Goal: Use online tool/utility: Utilize a website feature to perform a specific function

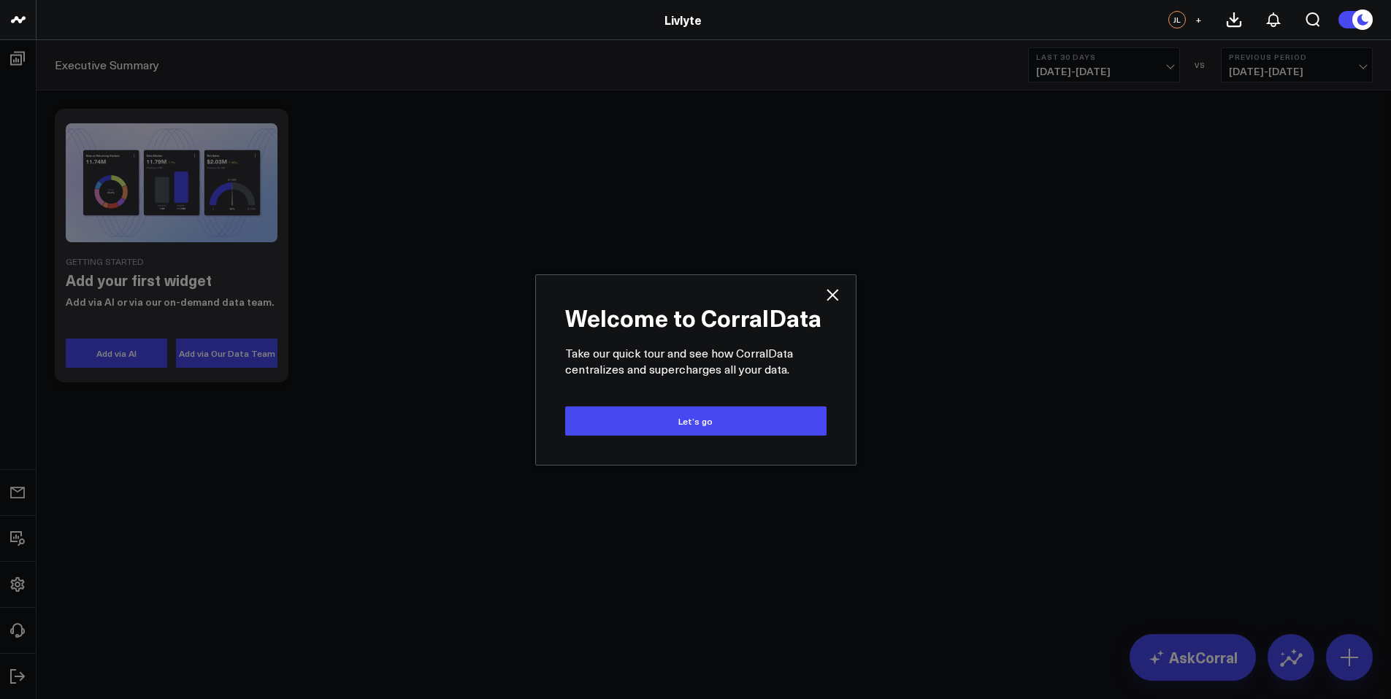
click at [838, 292] on icon at bounding box center [832, 295] width 18 height 18
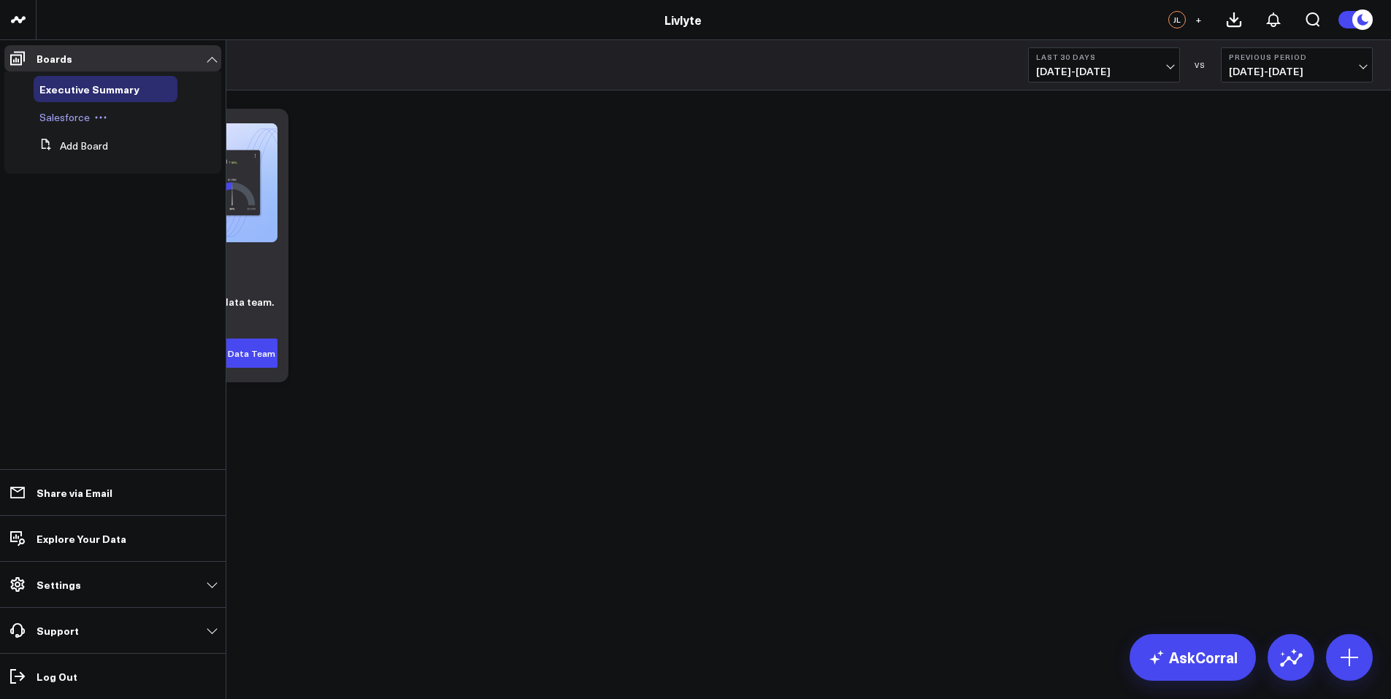
click at [115, 118] on div "Salesforce" at bounding box center [106, 117] width 144 height 26
click at [90, 121] on button at bounding box center [101, 118] width 22 height 12
click at [73, 123] on span "Salesforce" at bounding box center [64, 117] width 50 height 14
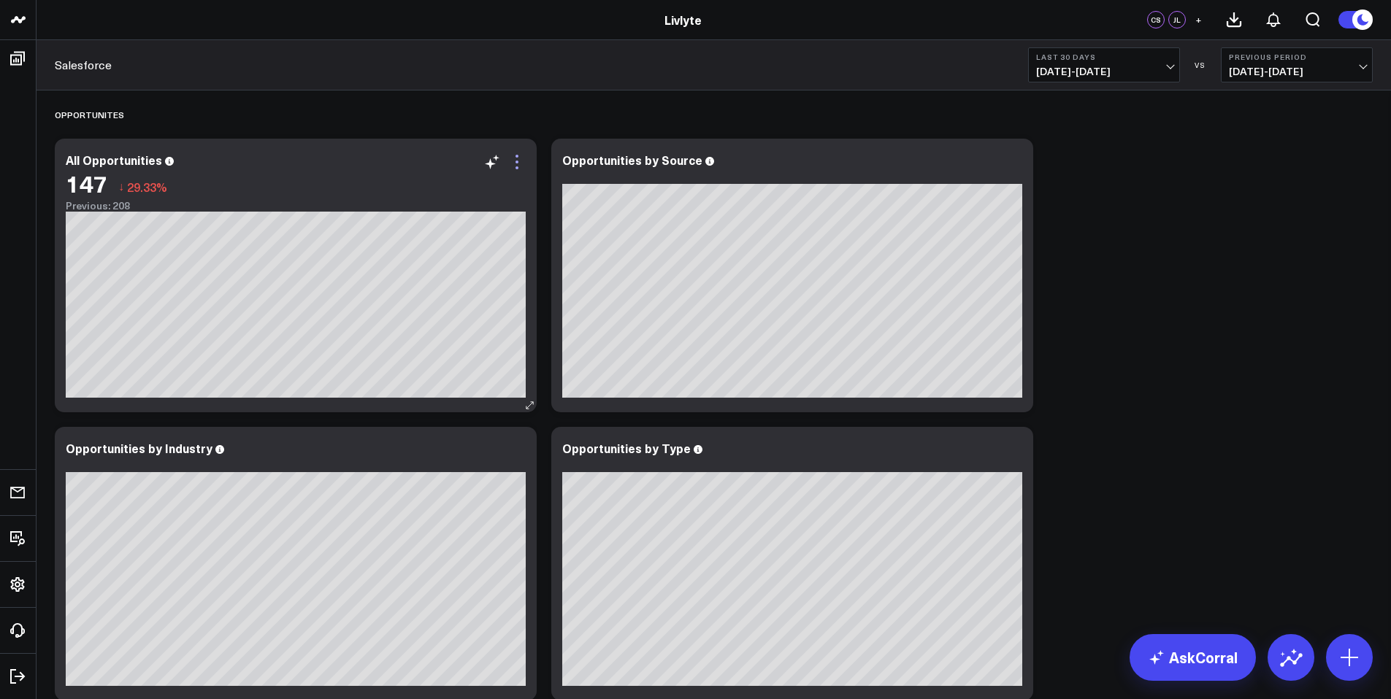
click at [513, 168] on icon at bounding box center [517, 162] width 18 height 18
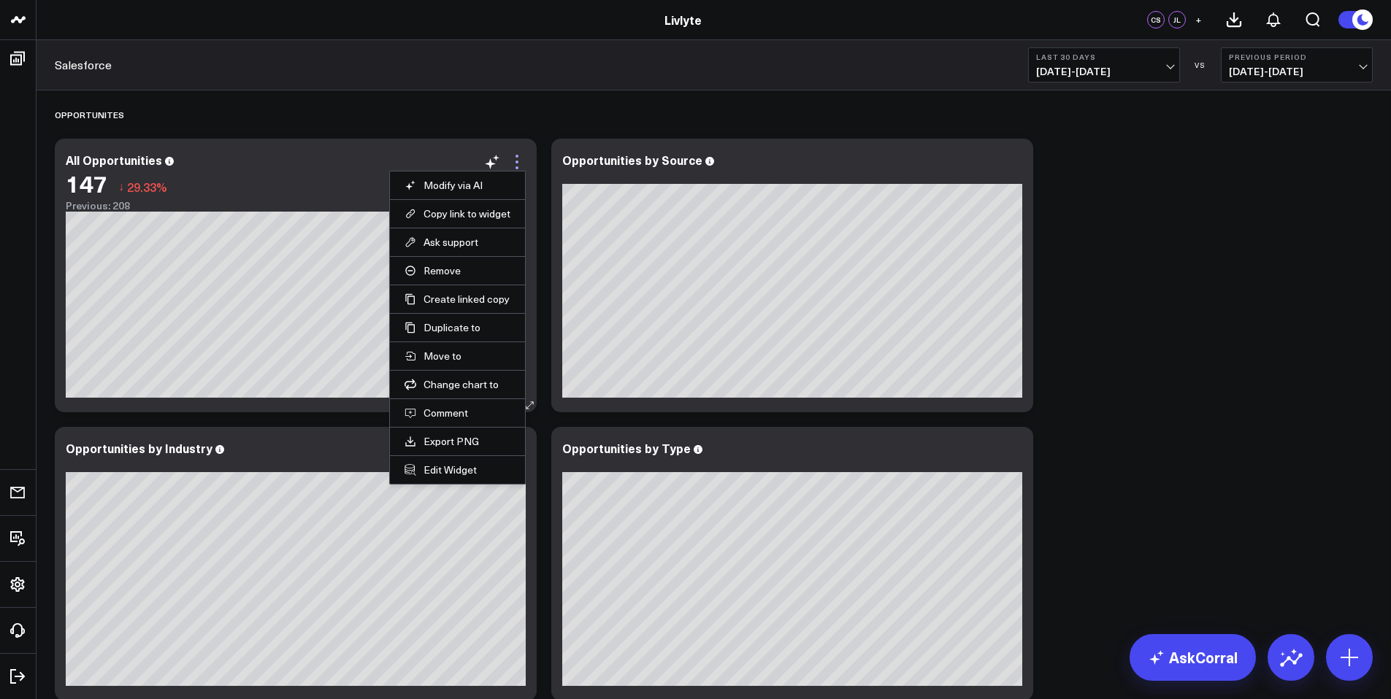
click at [516, 164] on icon at bounding box center [517, 162] width 18 height 18
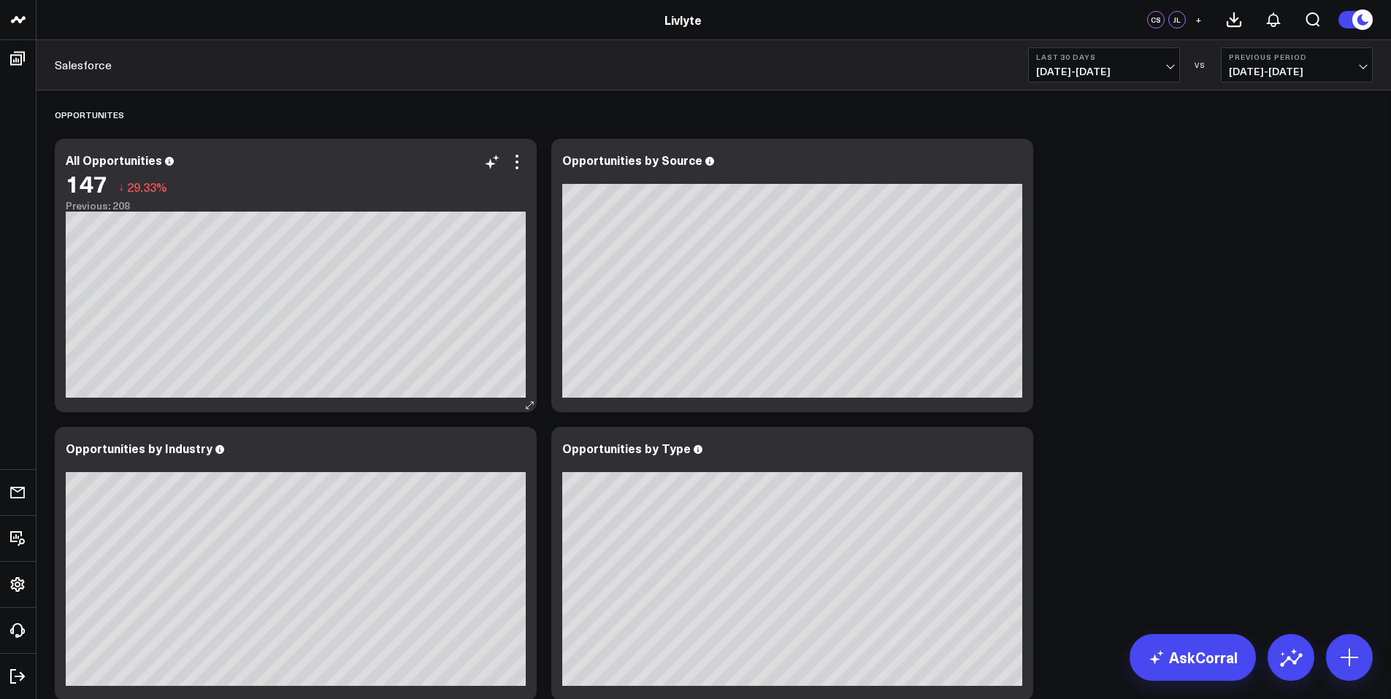
click at [175, 206] on div "Previous: 208" at bounding box center [296, 206] width 460 height 12
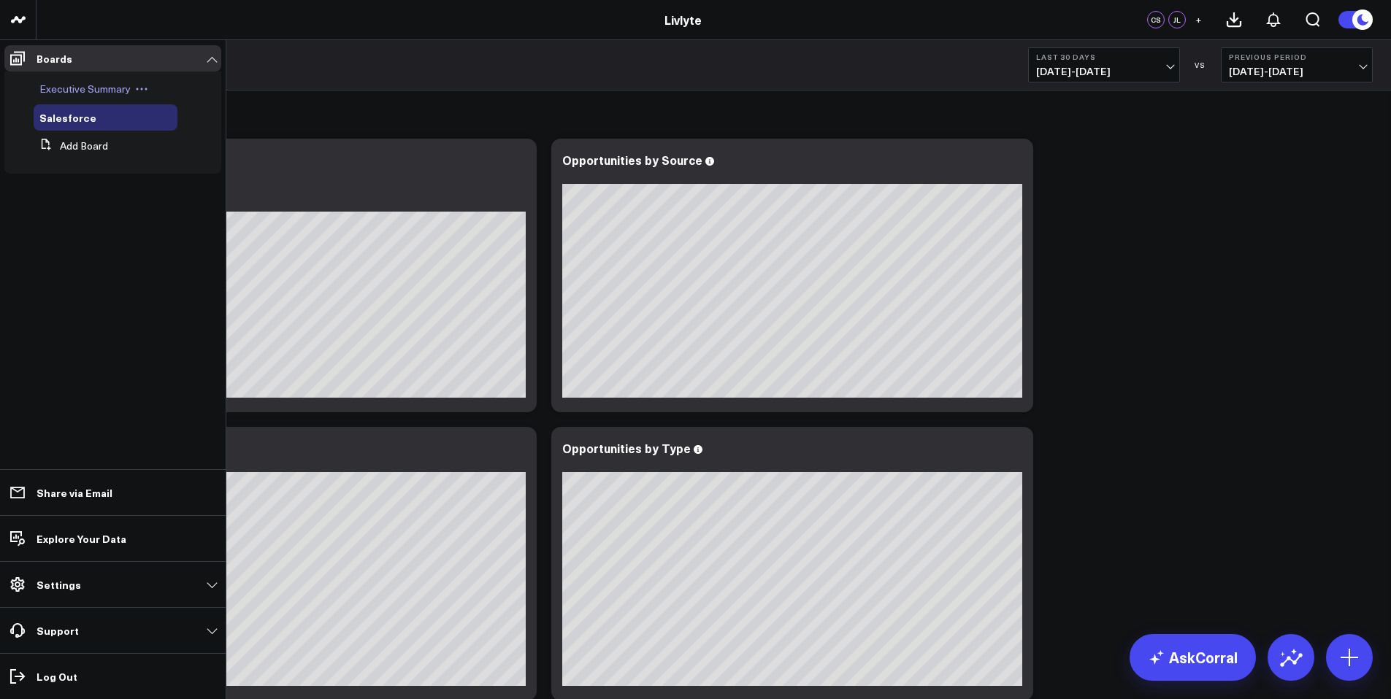
click at [163, 89] on div "Executive Summary" at bounding box center [106, 89] width 144 height 26
click at [107, 90] on span "Executive Summary" at bounding box center [84, 89] width 91 height 14
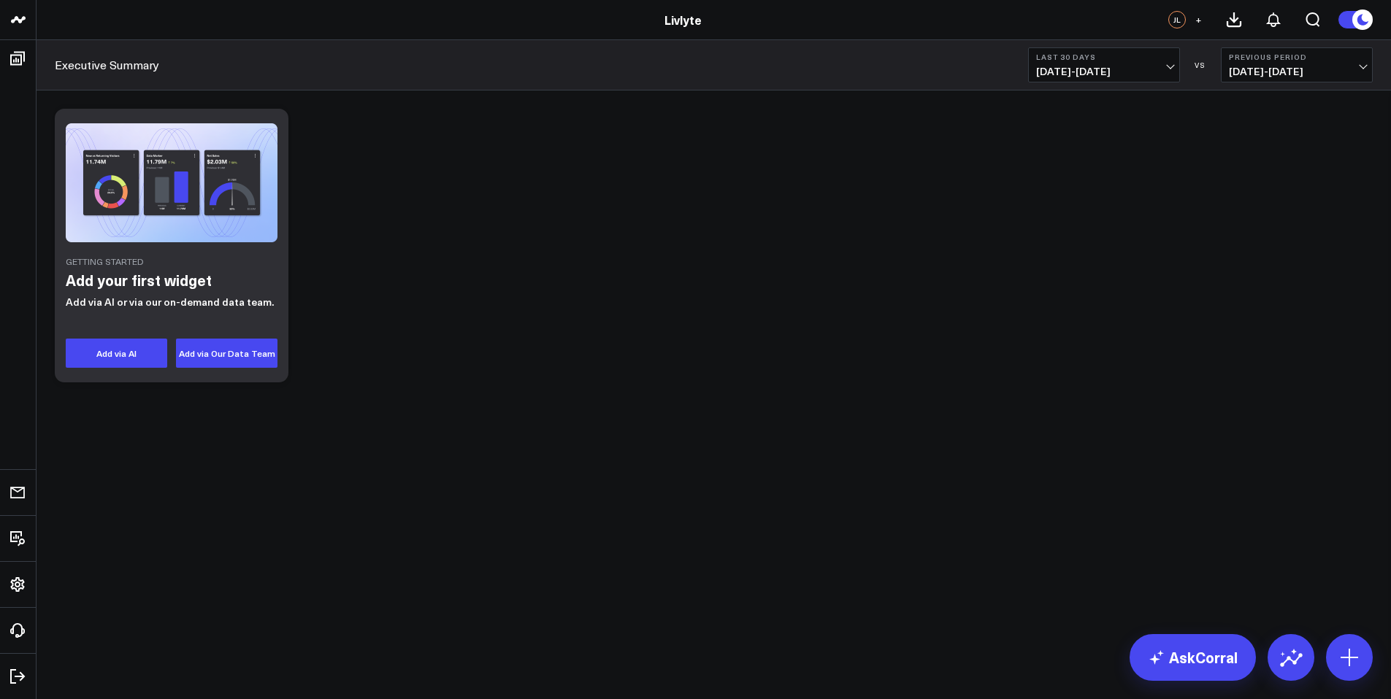
click at [1352, 25] on icon at bounding box center [1364, 20] width 26 height 26
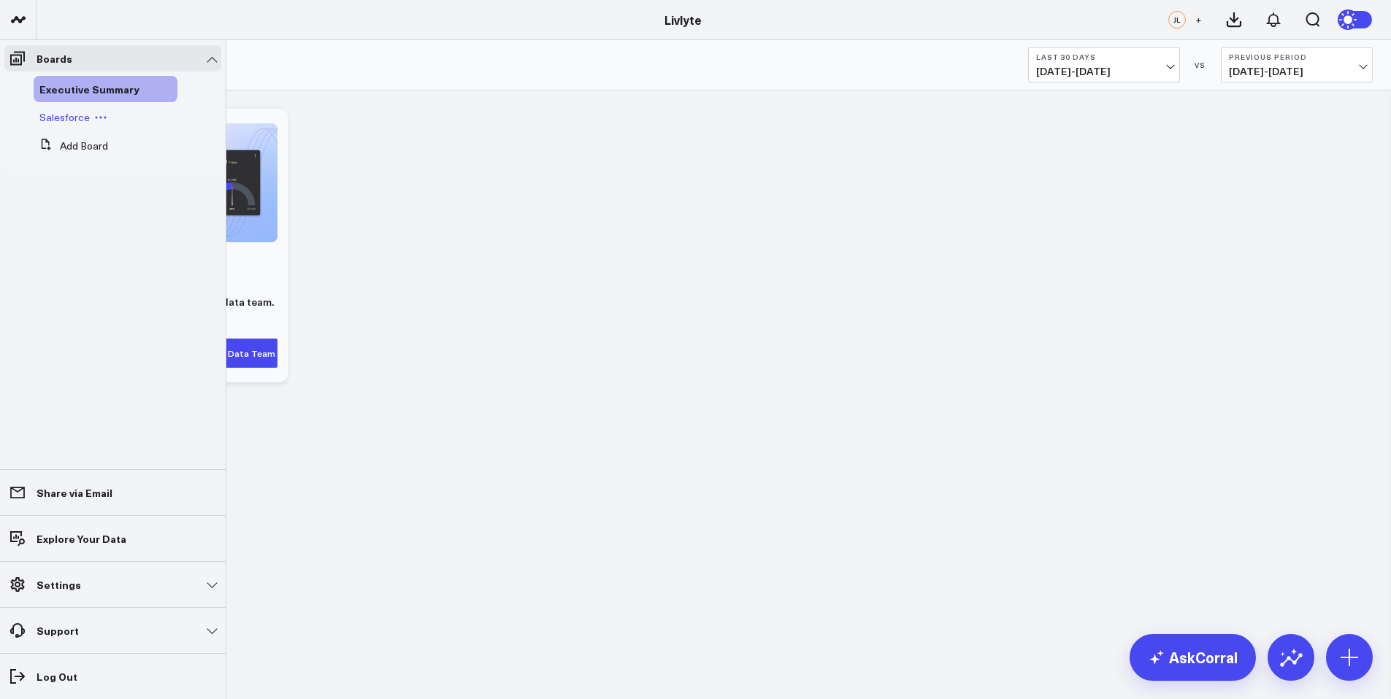
click at [92, 124] on div "Salesforce" at bounding box center [106, 117] width 144 height 26
click at [64, 112] on span "Salesforce" at bounding box center [64, 117] width 50 height 14
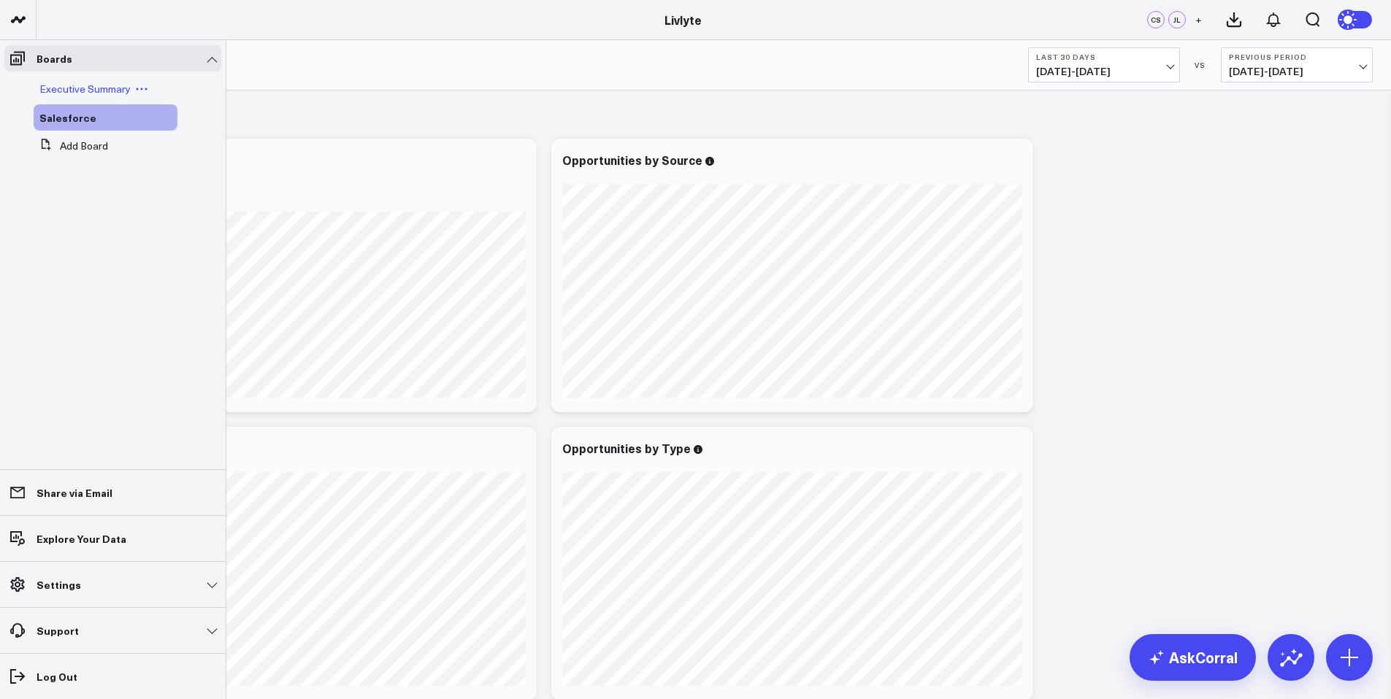
click at [69, 88] on span "Executive Summary" at bounding box center [84, 89] width 91 height 14
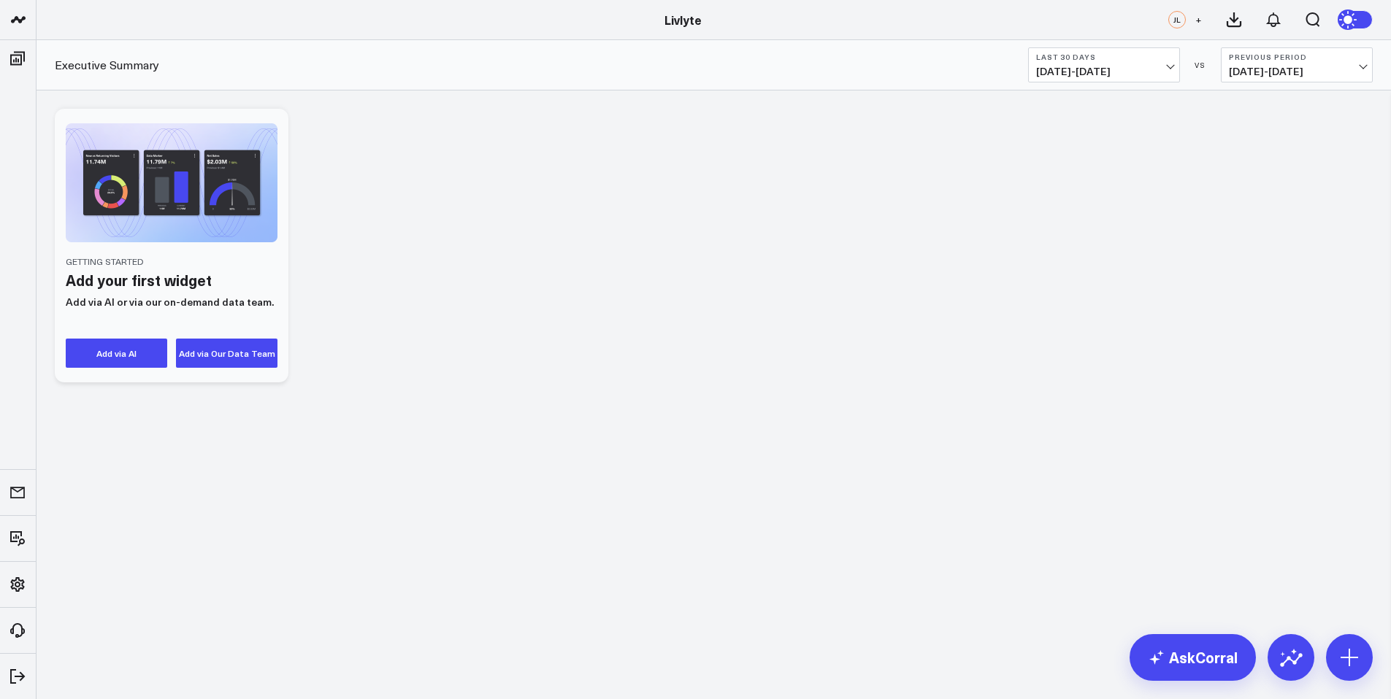
click at [1348, 16] on use at bounding box center [1349, 19] width 20 height 20
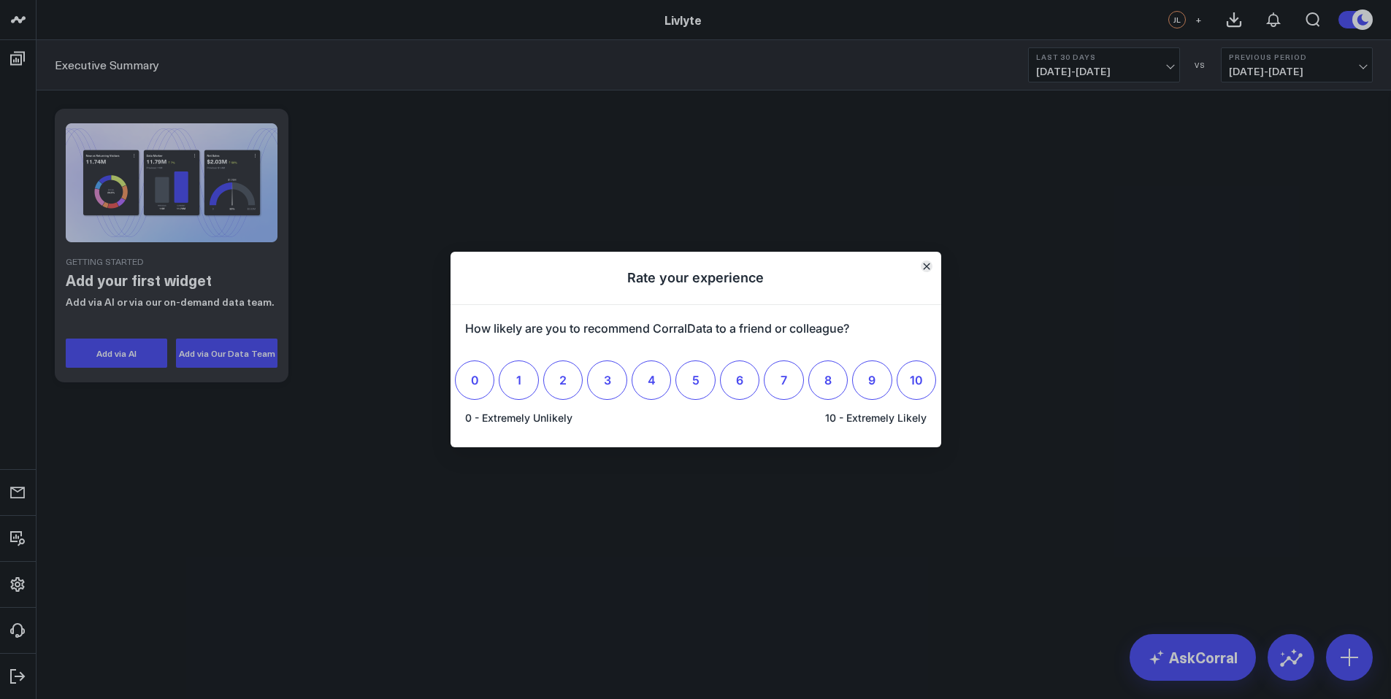
click at [925, 268] on icon "Close" at bounding box center [926, 267] width 6 height 6
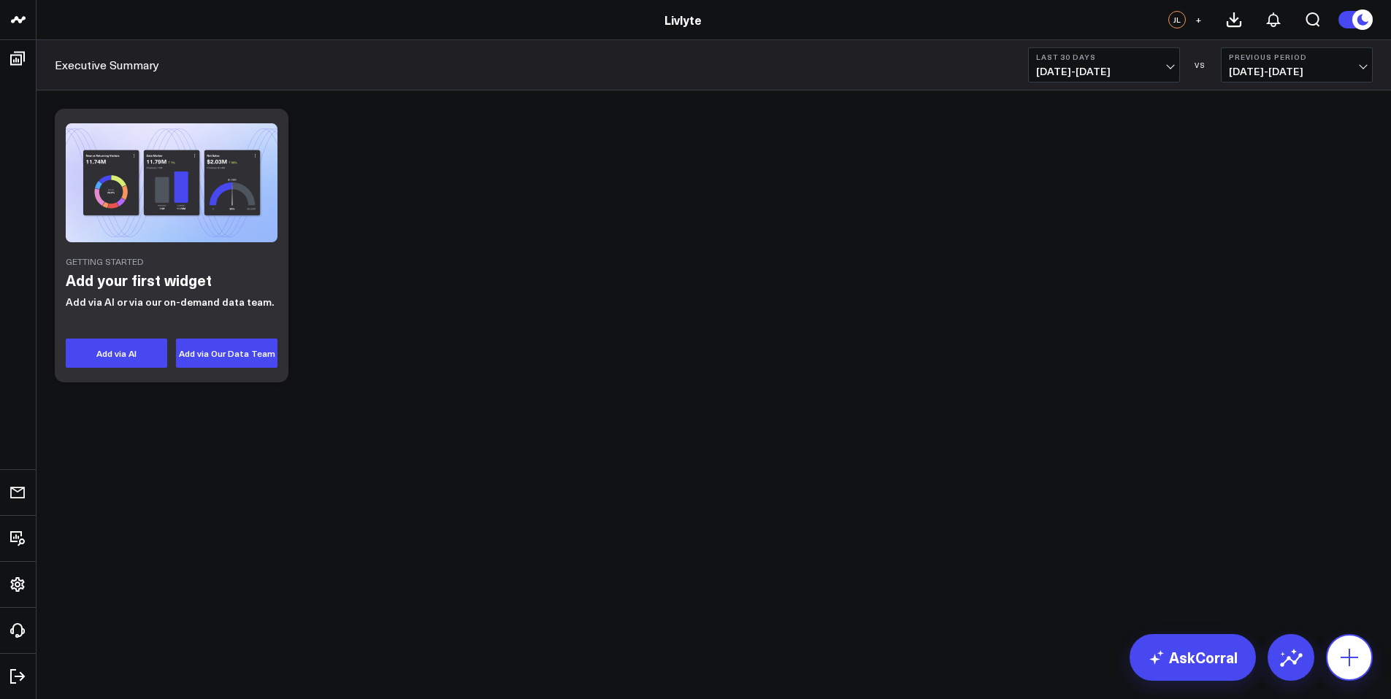
click at [1334, 658] on button at bounding box center [1349, 657] width 47 height 47
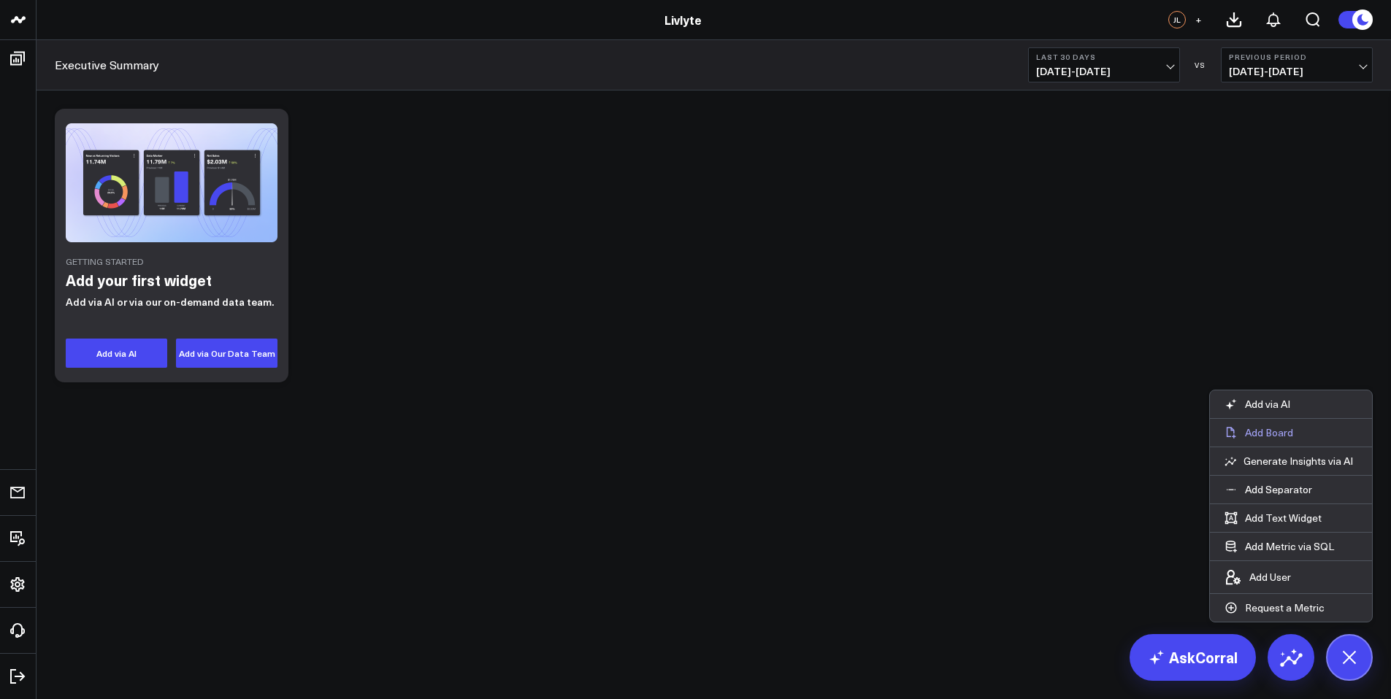
click at [1263, 435] on p "Add Board" at bounding box center [1269, 432] width 48 height 13
click at [1268, 429] on p "Add Board" at bounding box center [1269, 432] width 48 height 13
click at [933, 377] on div "Getting Started Add your first widget Add via AI or via our on-demand data team…" at bounding box center [713, 245] width 1332 height 288
click at [126, 357] on button "Add via AI" at bounding box center [116, 353] width 101 height 29
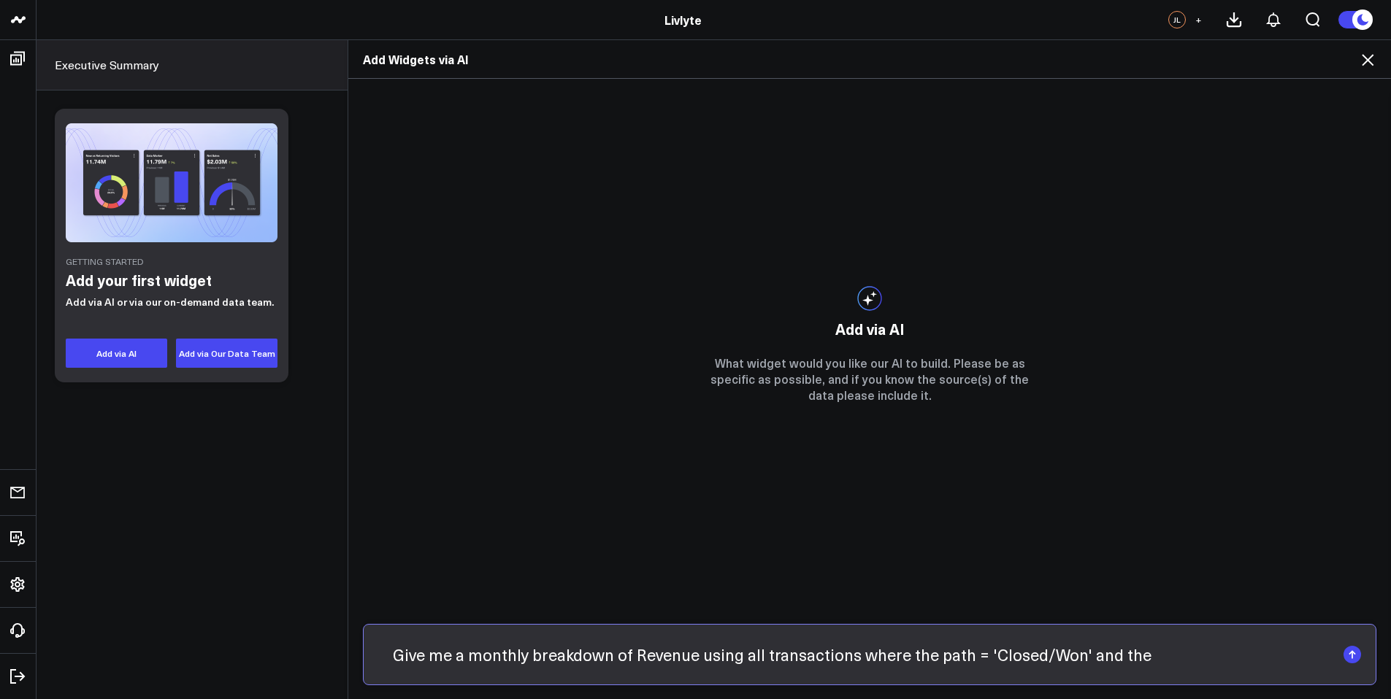
drag, startPoint x: 1128, startPoint y: 661, endPoint x: 1221, endPoint y: 651, distance: 94.0
click at [1221, 651] on input "Give me a monthly breakdown of Revenue using all transactions where the path = …" at bounding box center [857, 655] width 958 height 38
drag, startPoint x: 1333, startPoint y: 656, endPoint x: 1391, endPoint y: 661, distance: 57.9
click at [1390, 661] on html "Livlyte Livlyte JL + Boards Executive Summary Salesforce Add Board Share via Em…" at bounding box center [695, 349] width 1391 height 699
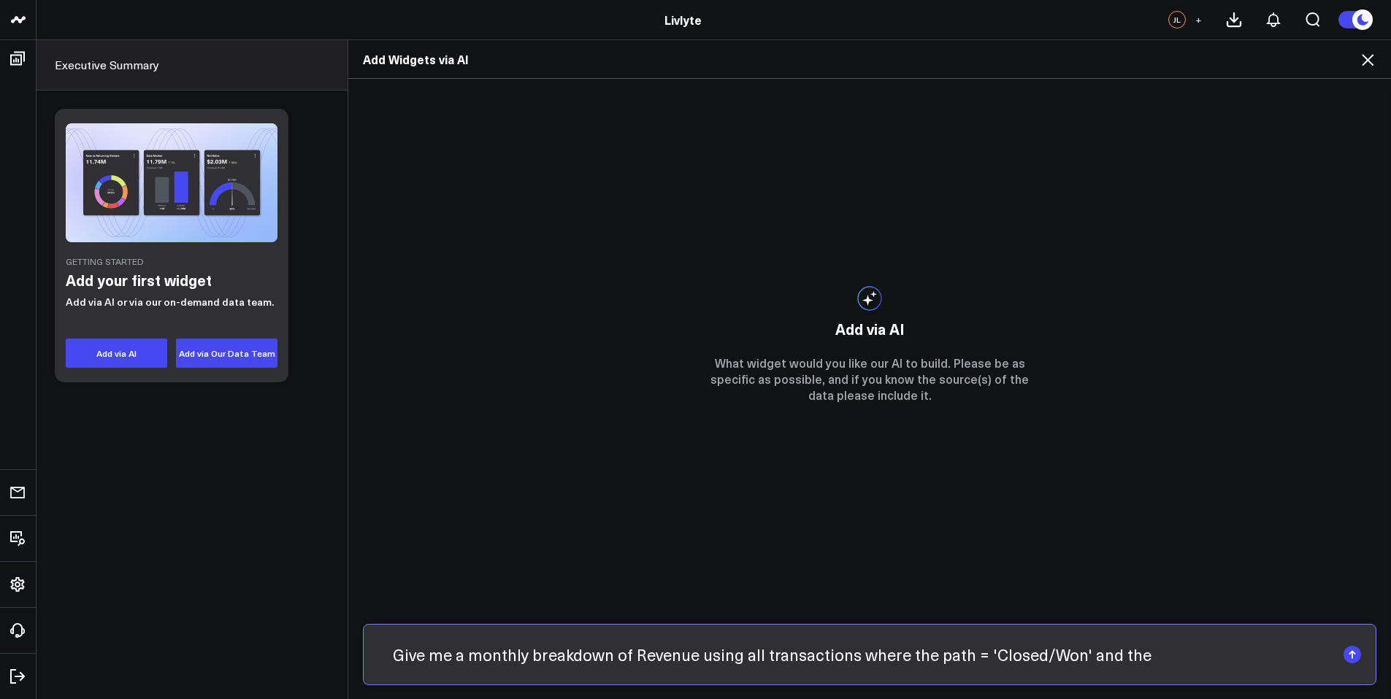
click at [1311, 658] on input "Give me a monthly breakdown of Revenue using all transactions where the path = …" at bounding box center [857, 655] width 958 height 38
click at [1316, 659] on input "Give me a monthly breakdown of Revenue using all transactions where the path = …" at bounding box center [857, 655] width 958 height 38
paste input "Total LivLyte Spread (FSN)"
click at [1110, 651] on input "Give me a monthly breakdown of Revenue using all transactions where the path = …" at bounding box center [857, 655] width 958 height 38
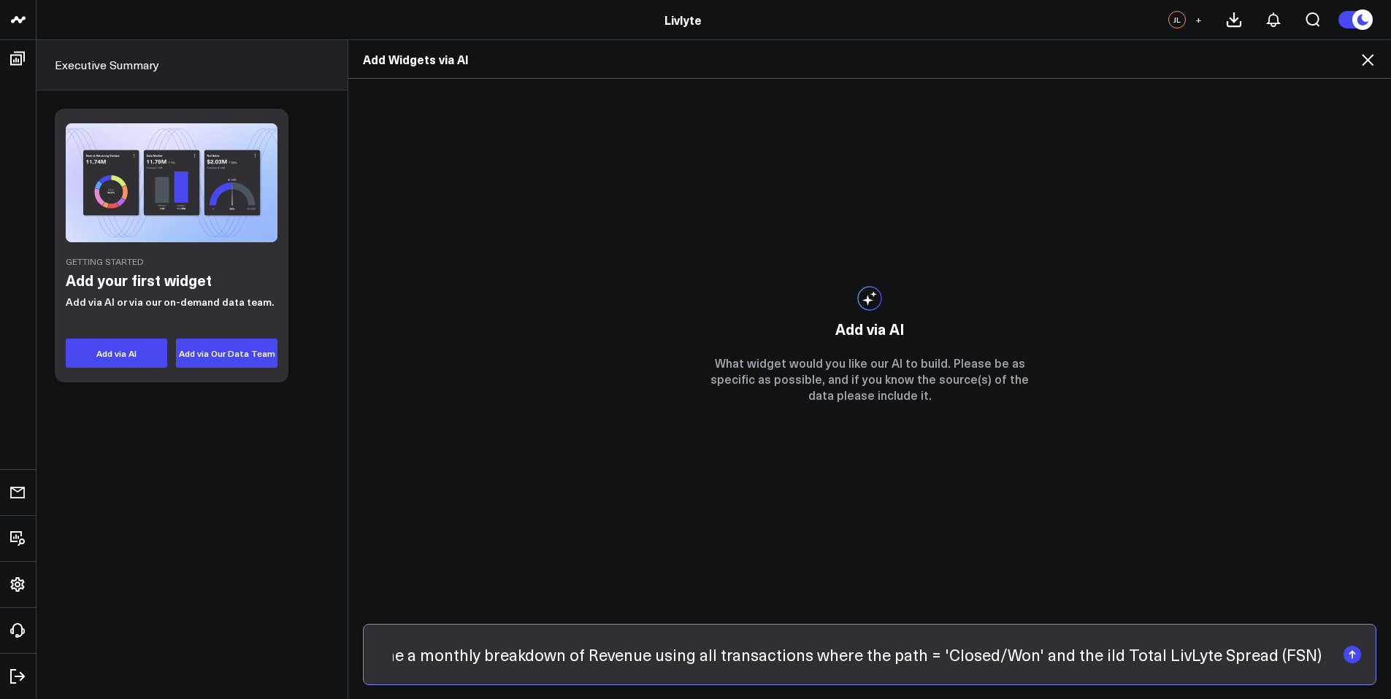
scroll to position [0, 366]
click at [1176, 655] on input "Give me a monthly breakdown of Revenue using all transactions where the path = …" at bounding box center [857, 655] width 958 height 38
click at [1130, 656] on input "Give me a monthly breakdown of Revenue using all transactions where the path = …" at bounding box center [857, 655] width 958 height 38
click at [1325, 653] on input "Give me a monthly breakdown of Revenue using all transactions where the path = …" at bounding box center [857, 655] width 958 height 38
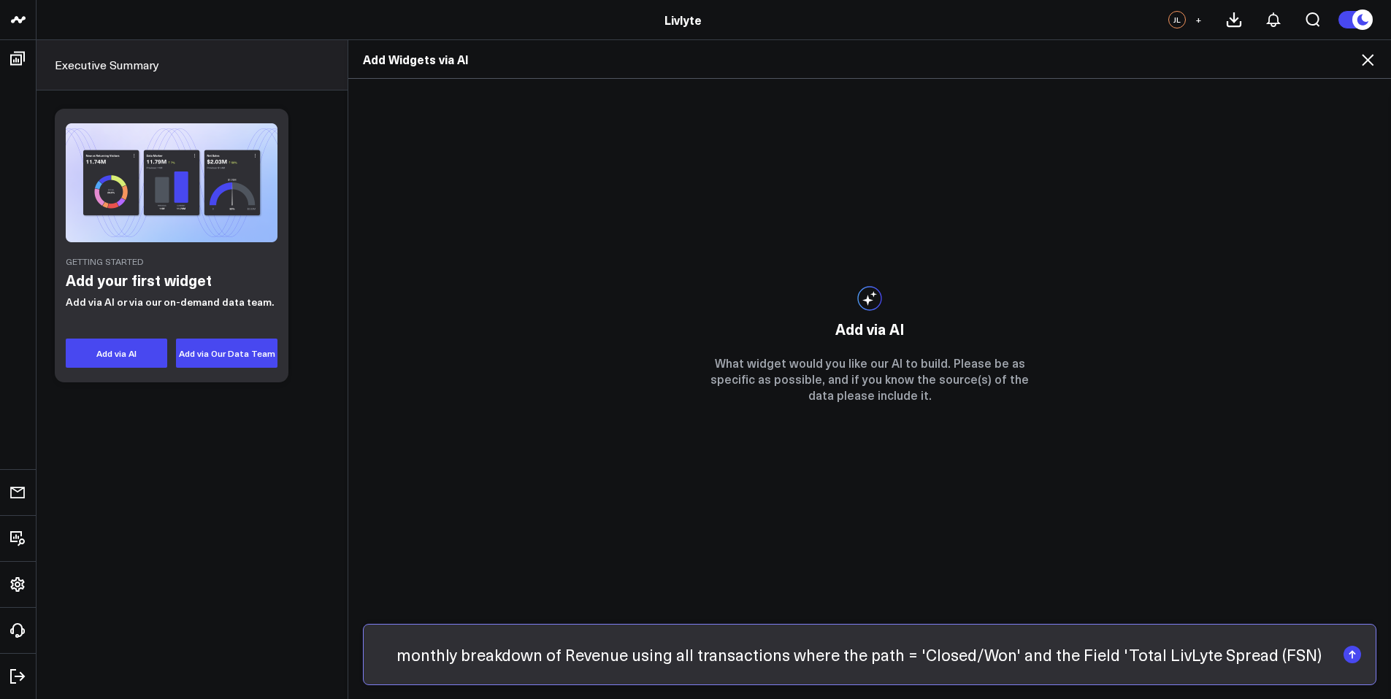
click at [1318, 660] on input "Give me a monthly breakdown of Revenue using all transactions where the path = …" at bounding box center [857, 655] width 958 height 38
click at [1321, 658] on input "Give me a monthly breakdown of Revenue using all transactions where the path = …" at bounding box center [857, 655] width 958 height 38
click at [1320, 656] on input "Give me a monthly breakdown of Revenue using all transactions where the path = …" at bounding box center [857, 655] width 958 height 38
drag, startPoint x: 804, startPoint y: 655, endPoint x: 723, endPoint y: 655, distance: 81.8
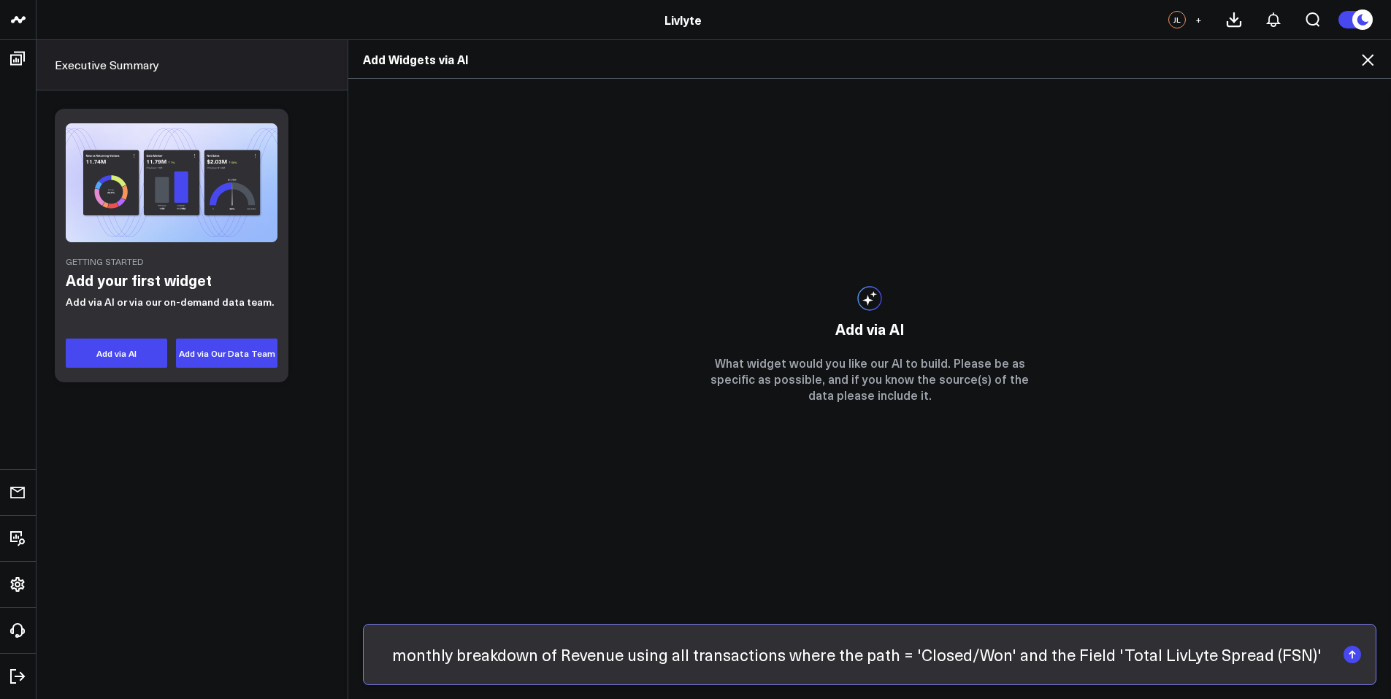
click at [723, 655] on input "Give me a monthly breakdown of Revenue using all transactions where the path = …" at bounding box center [857, 655] width 958 height 38
click at [896, 653] on input "Give me a monthly breakdown of Revenue using all transactions where the path = …" at bounding box center [857, 655] width 958 height 38
drag, startPoint x: 891, startPoint y: 659, endPoint x: 979, endPoint y: 653, distance: 87.8
click at [976, 654] on input "Give me a monthly breakdown of Revenue using all transactions where the path = …" at bounding box center [857, 655] width 958 height 38
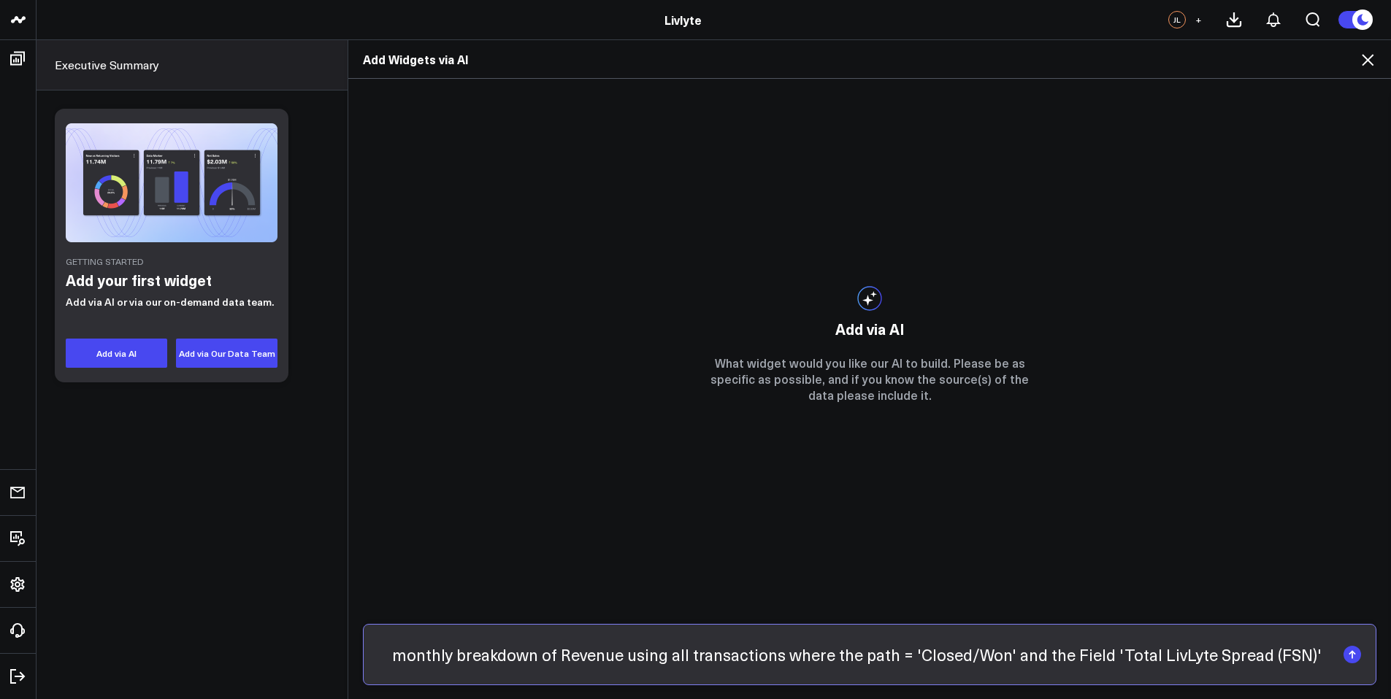
scroll to position [0, 392]
drag, startPoint x: 1048, startPoint y: 650, endPoint x: 1332, endPoint y: 670, distance: 284.6
click at [1332, 670] on input "Give me a monthly breakdown of Revenue using all transactions where the path = …" at bounding box center [857, 655] width 958 height 38
click at [1322, 656] on input "Give me a monthly breakdown of Revenue using all transactions where the path = …" at bounding box center [857, 655] width 958 height 38
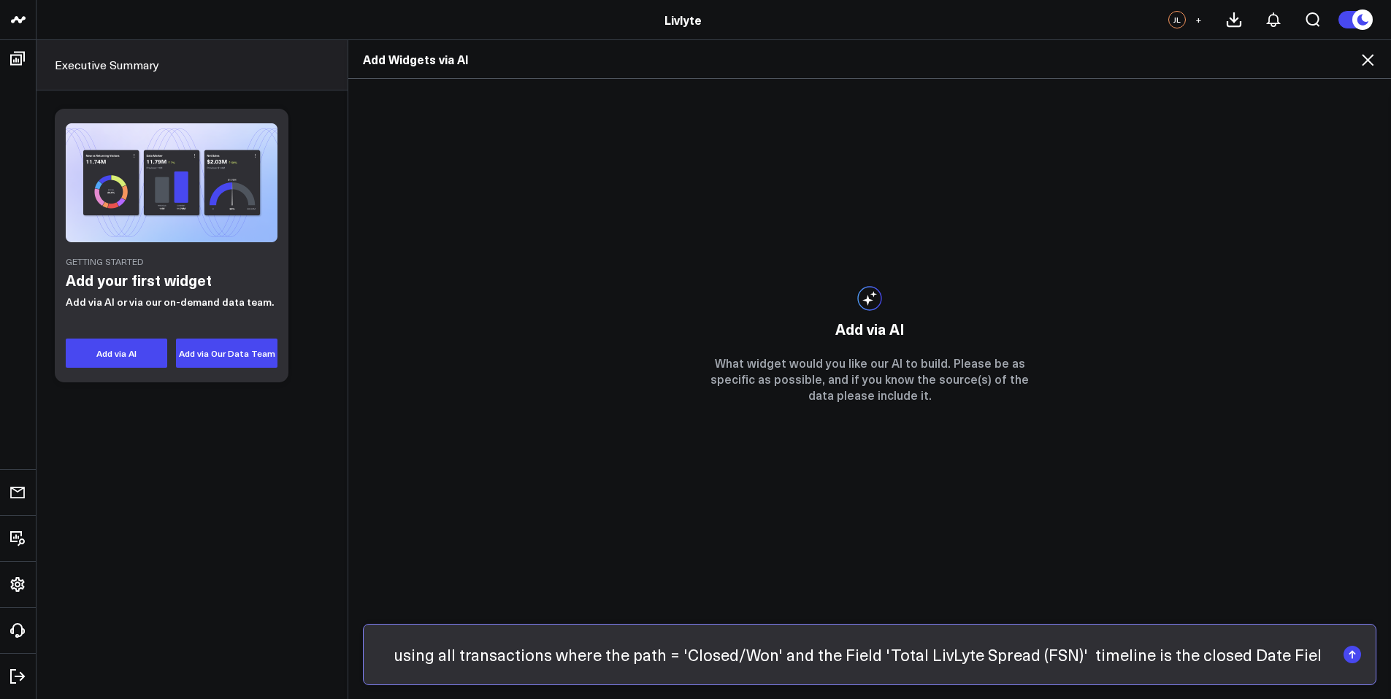
type input "Give me a monthly breakdown of Revenue using all transactions where the path = …"
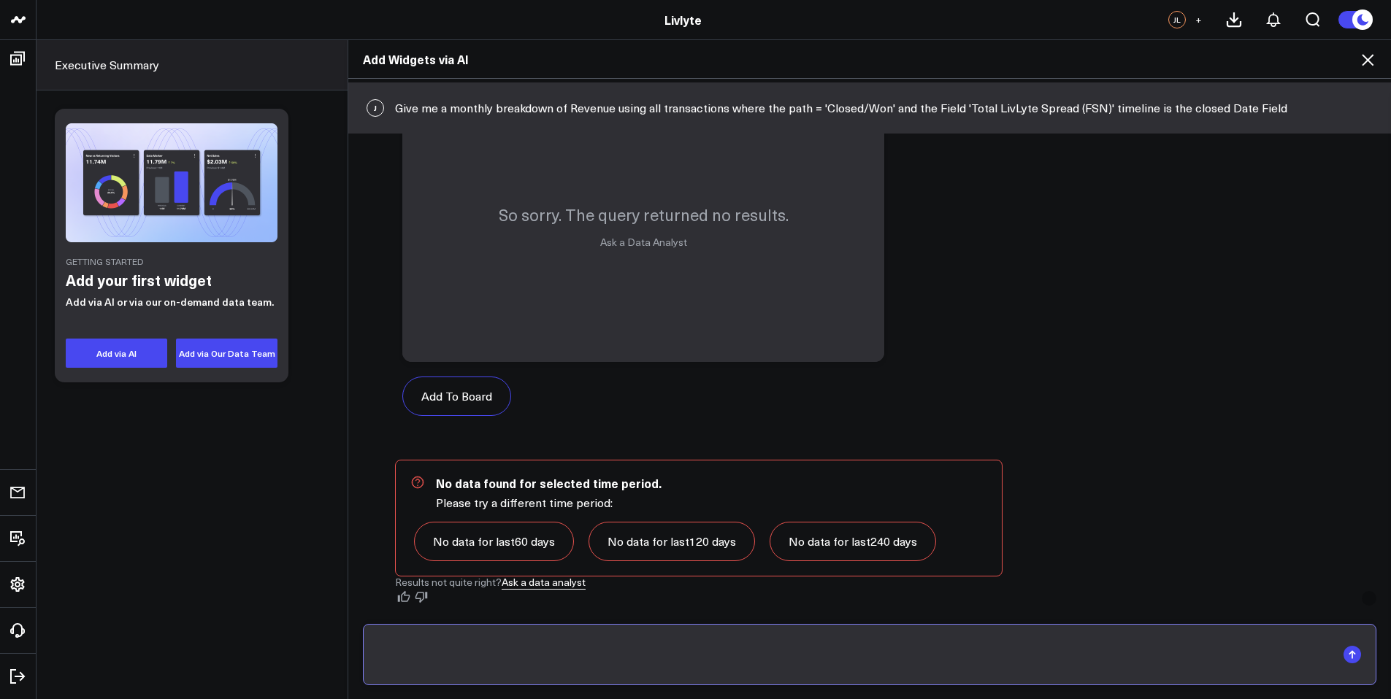
scroll to position [858, 0]
click at [979, 694] on div at bounding box center [869, 655] width 1042 height 91
click at [972, 669] on input "text" at bounding box center [857, 655] width 958 height 38
type input "Can you Show me the Transactions in the Transactions Object"
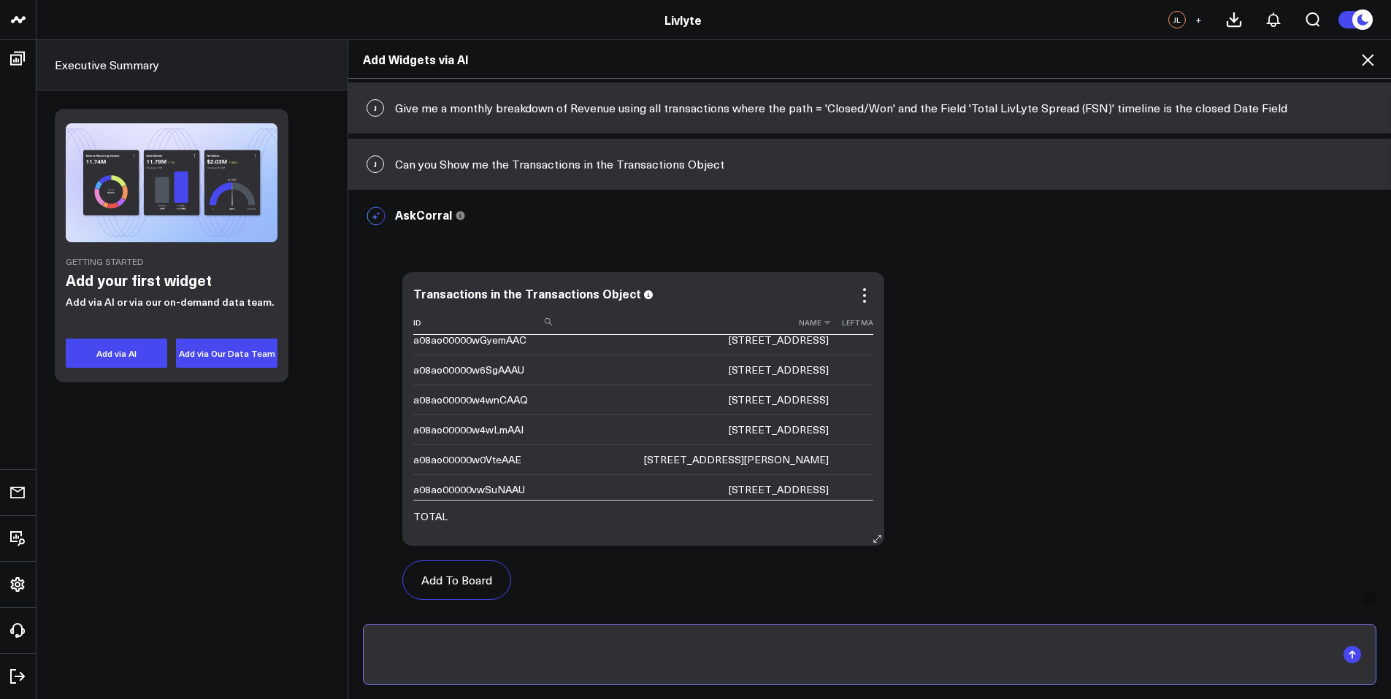
scroll to position [1363, 0]
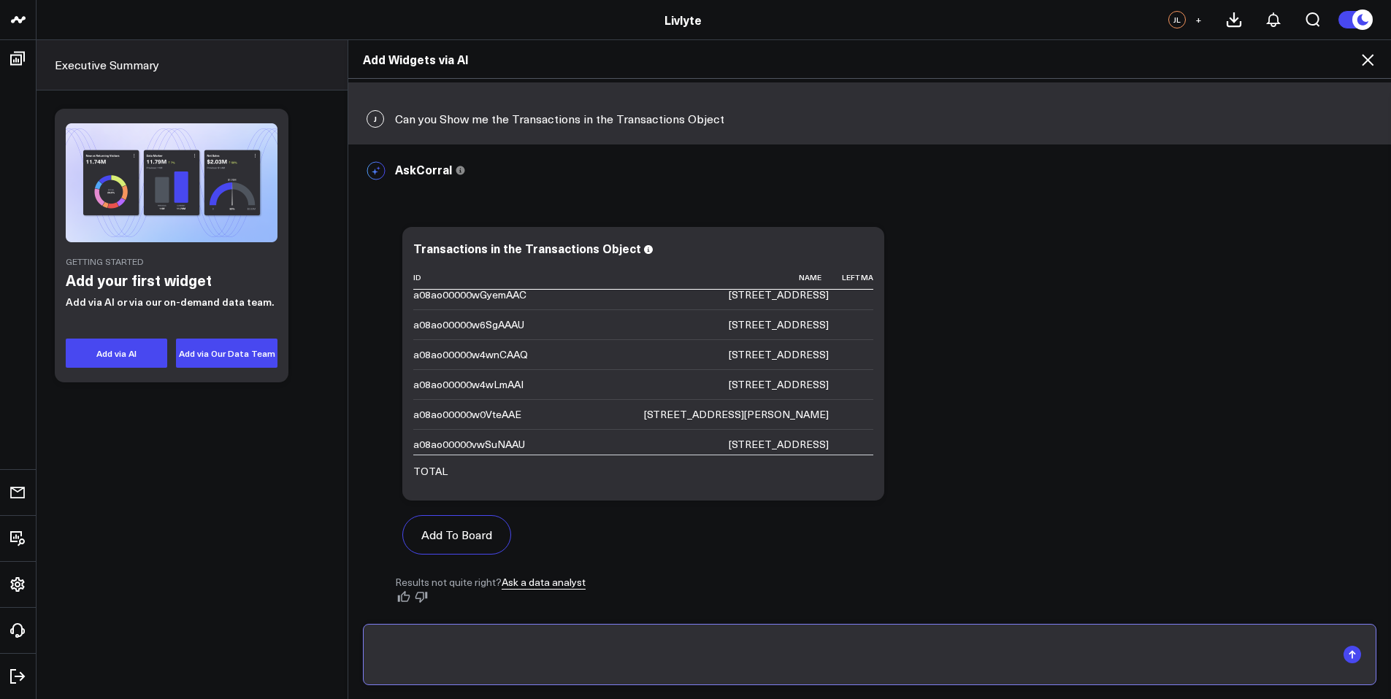
click at [988, 642] on input "text" at bounding box center [857, 655] width 958 height 38
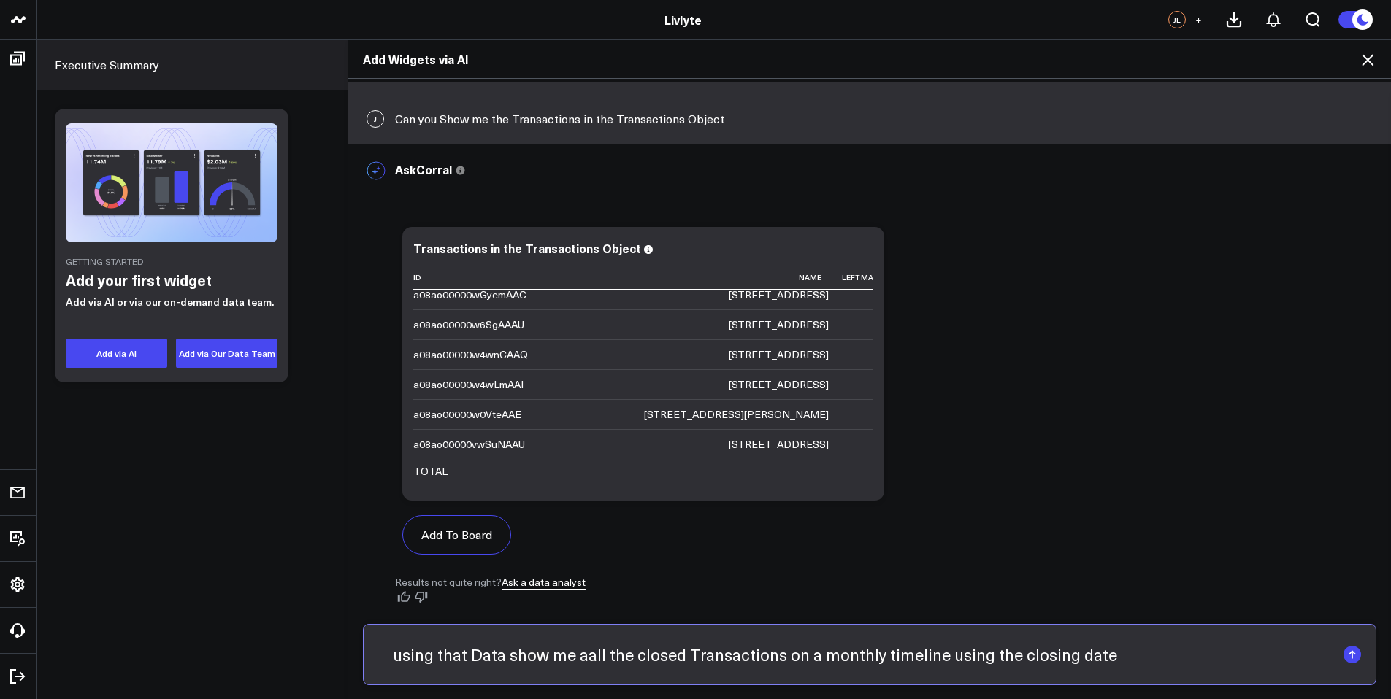
scroll to position [0, 112]
click at [816, 657] on input "using that Data show me aall the closed Transactions on a monthly timeline usin…" at bounding box center [857, 655] width 958 height 38
click at [820, 658] on input "using that Data show me aall the closed Transactions on a monthly timeline usin…" at bounding box center [857, 655] width 958 height 38
drag, startPoint x: 791, startPoint y: 661, endPoint x: 689, endPoint y: 662, distance: 102.2
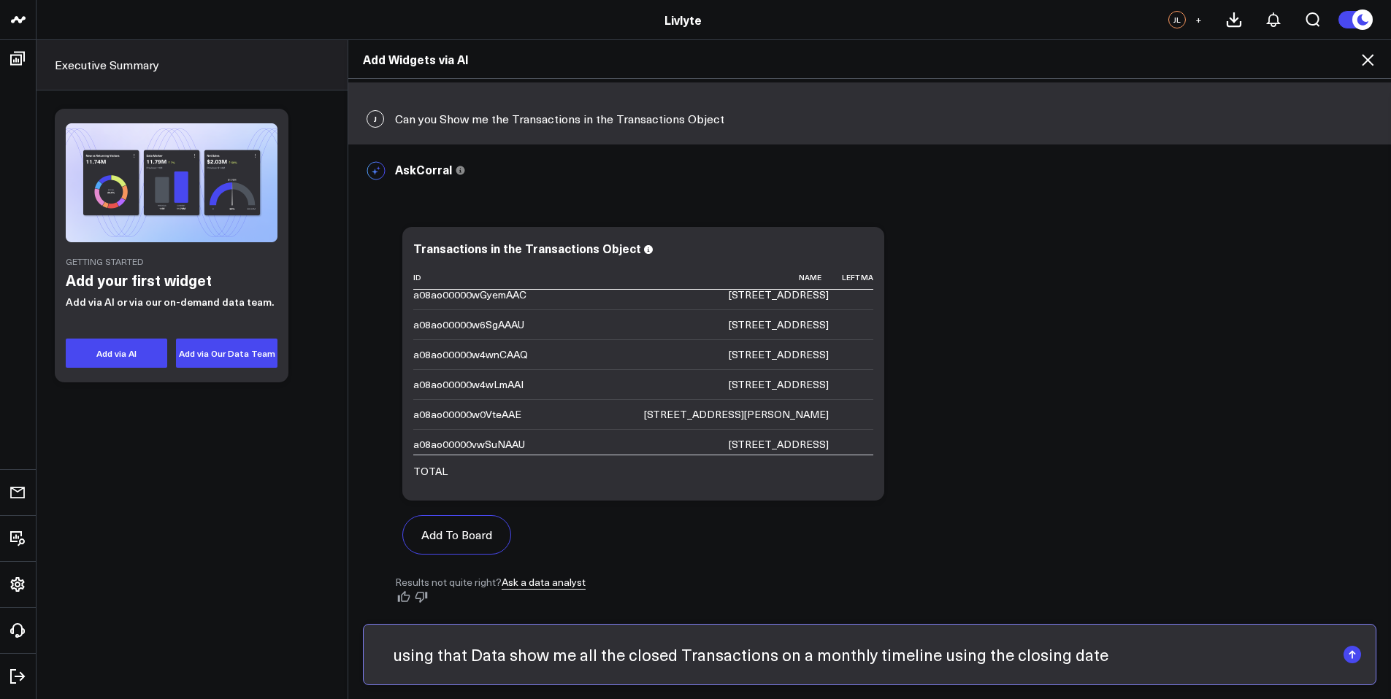
click at [689, 662] on div "Add Widgets via AI J Give me a monthly breakdown of Revenue using all transacti…" at bounding box center [868, 369] width 1043 height 660
click at [834, 657] on input "using that Data show me all the closed Transactions on a monthly timeline using…" at bounding box center [857, 655] width 958 height 38
drag, startPoint x: 832, startPoint y: 658, endPoint x: 1001, endPoint y: 661, distance: 168.7
click at [1001, 661] on input "using that Data show me all the closed Transactions on a monthly timeline using…" at bounding box center [857, 655] width 958 height 38
click at [877, 663] on input "using that Data show me all the closed Transactions on a monthly timeline using…" at bounding box center [857, 655] width 958 height 38
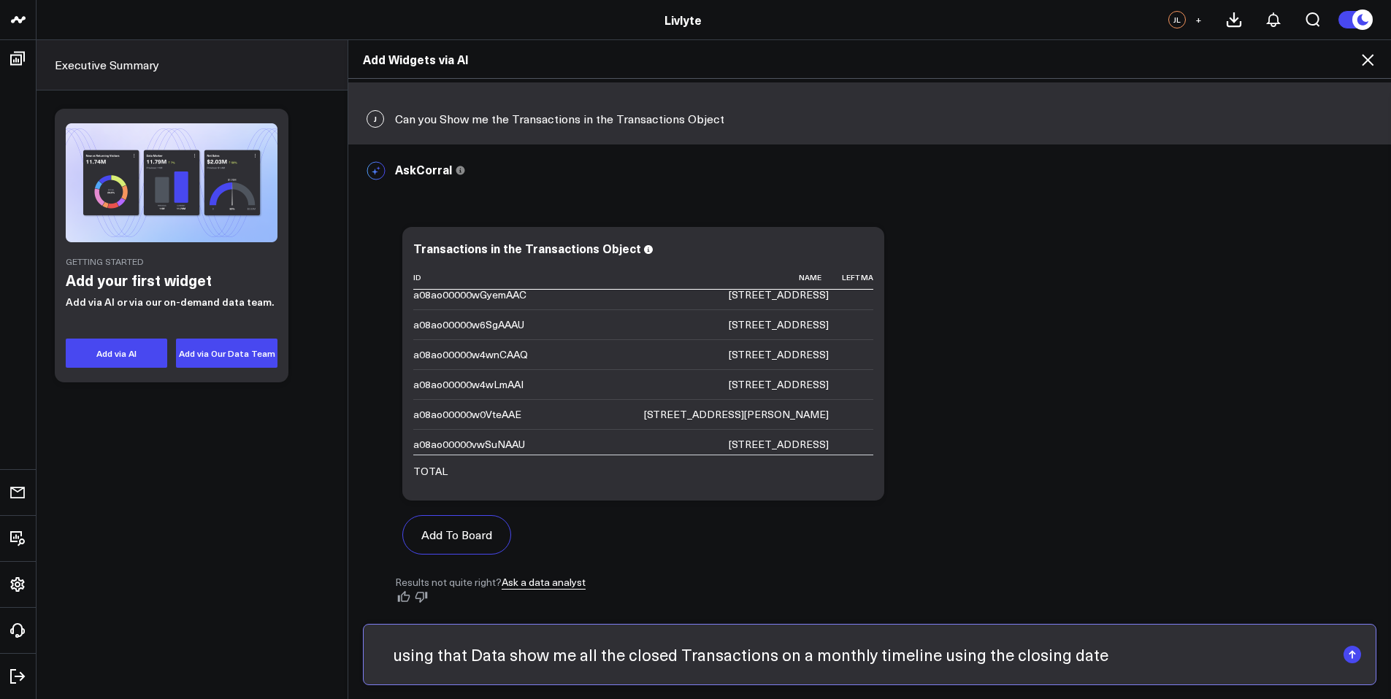
click at [862, 664] on input "using that Data show me all the closed Transactions on a monthly timeline using…" at bounding box center [857, 655] width 958 height 38
drag, startPoint x: 883, startPoint y: 663, endPoint x: 1094, endPoint y: 669, distance: 211.0
click at [1064, 669] on input "using that Data show me all the closed Transactions on a monthly timeline using…" at bounding box center [857, 655] width 958 height 38
click at [1182, 666] on input "using that Data show me all the closed Transactions on a monthly timeline using…" at bounding box center [857, 655] width 958 height 38
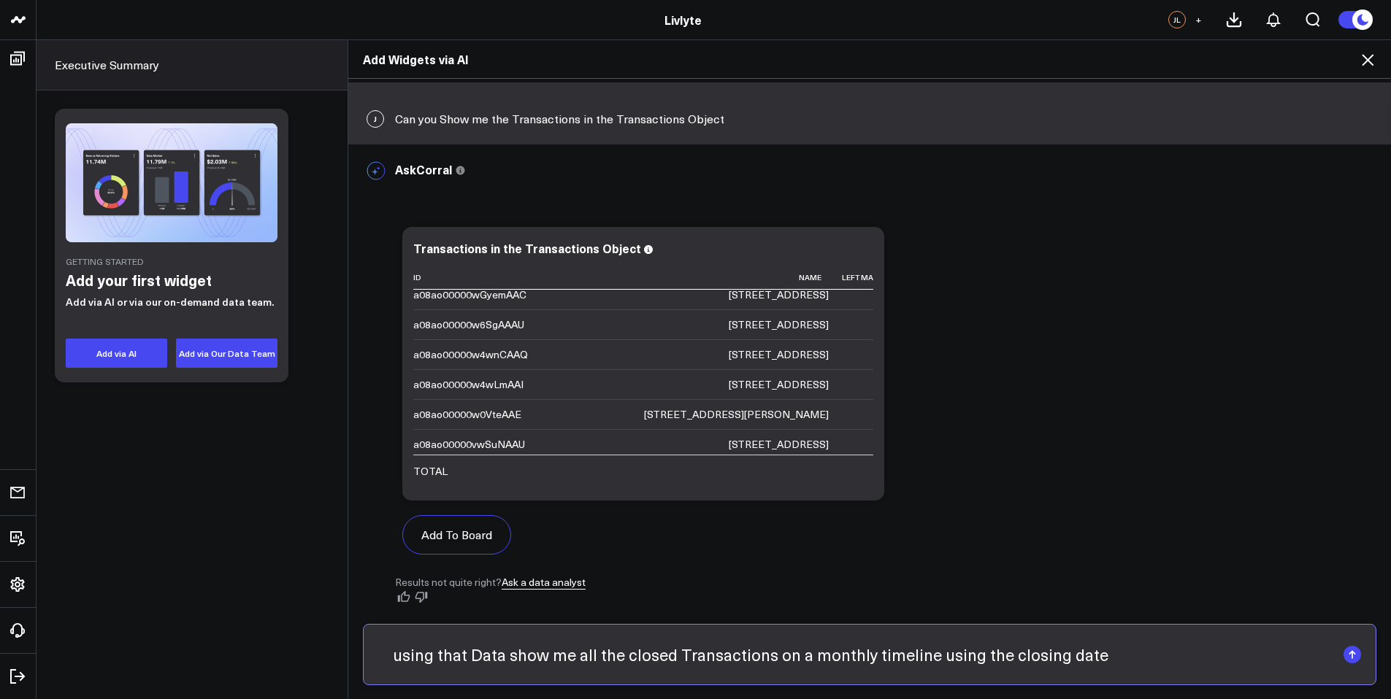
drag, startPoint x: 1175, startPoint y: 658, endPoint x: 1342, endPoint y: 666, distance: 166.6
click at [1342, 666] on form "using that Data show me all the closed Transactions on a monthly timeline using…" at bounding box center [869, 654] width 1013 height 61
click at [1315, 656] on input "using that Data show me all the closed Transactions on a monthly timeline using…" at bounding box center [857, 655] width 958 height 38
click at [1283, 656] on input "using that Data show me all the closed Transactions on a monthly timeline using…" at bounding box center [857, 655] width 958 height 38
click at [1320, 656] on input "using that Data show me all the closed Transactions on a monthly timeline using…" at bounding box center [857, 655] width 958 height 38
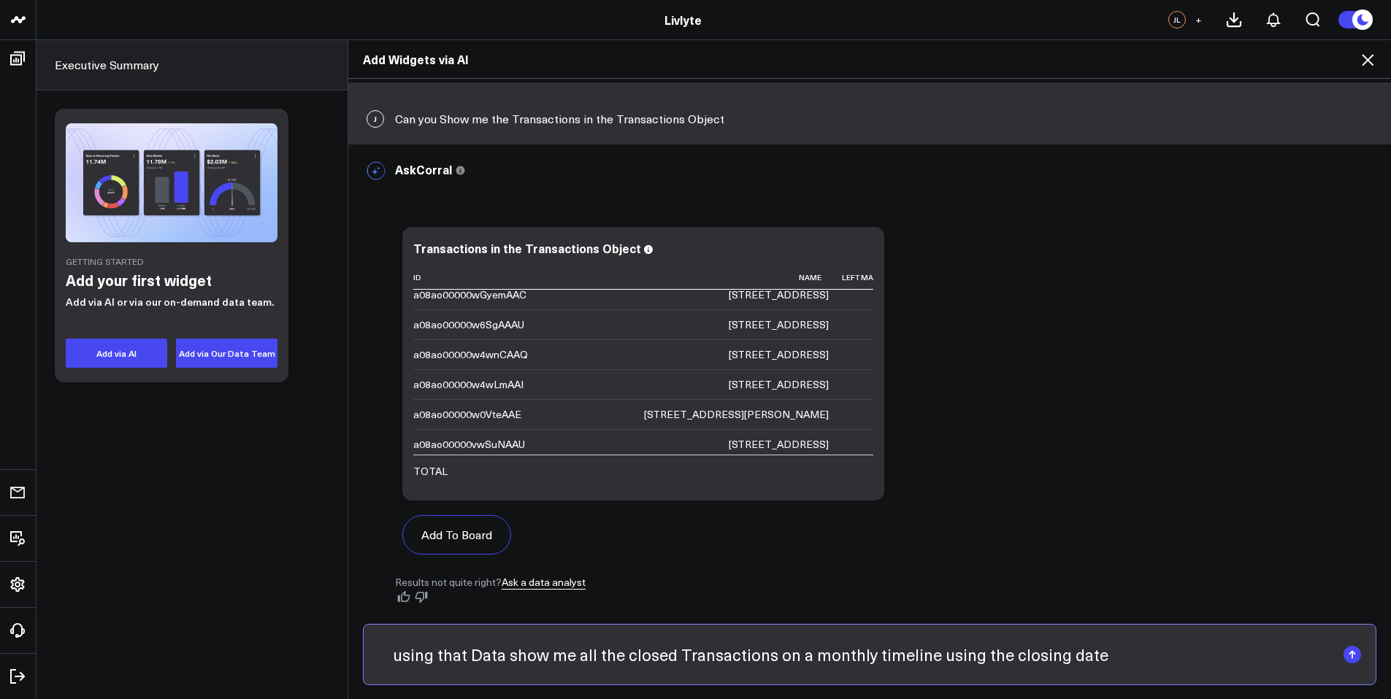
click at [912, 658] on input "using that Data show me all the closed Transactions on a monthly timeline using…" at bounding box center [857, 655] width 958 height 38
click at [1012, 653] on input "using that Data show me all the closed Transactions on a monthly timeline using…" at bounding box center [857, 655] width 958 height 38
click at [1005, 653] on input "using that Data show me all the closed Transactions on a monthly timeline using…" at bounding box center [857, 655] width 958 height 38
type input "using that Data show me all the closed Transactions, Path = Closed/won, on a mo…"
drag, startPoint x: 1098, startPoint y: 669, endPoint x: 1131, endPoint y: 665, distance: 33.8
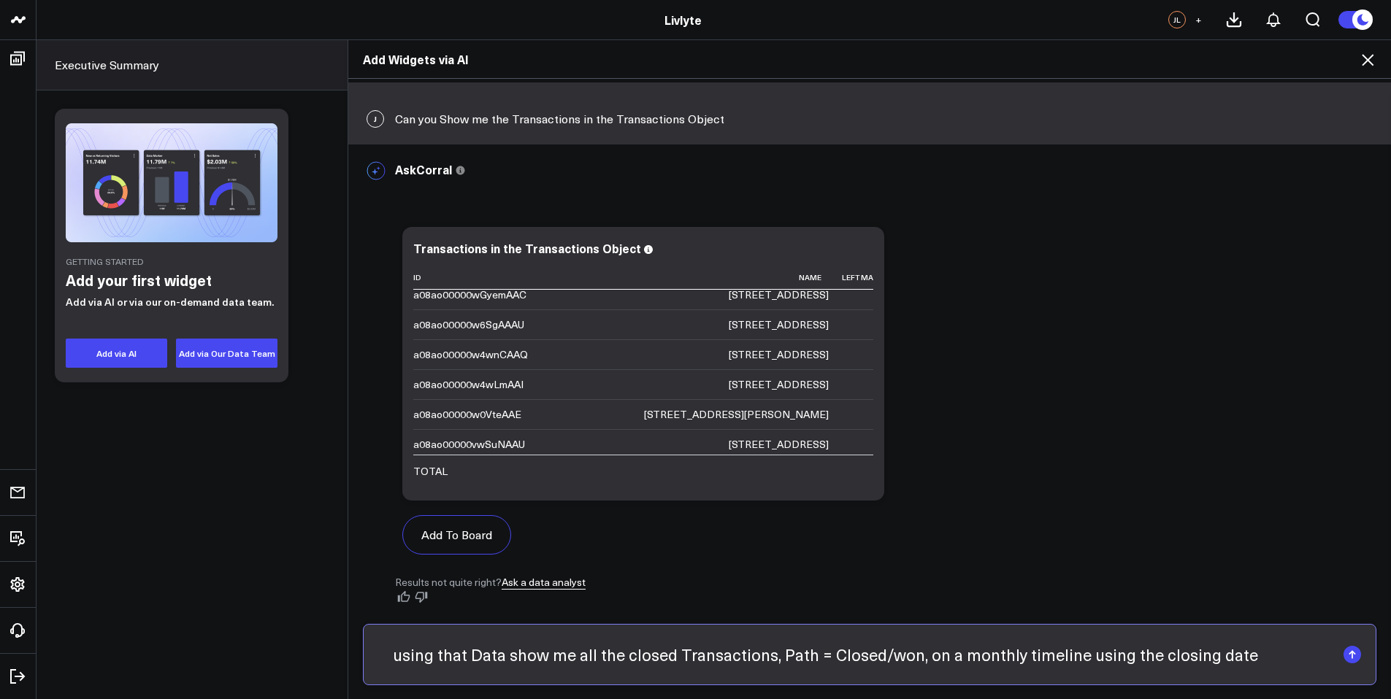
click at [1131, 665] on input "using that Data show me all the closed Transactions, Path = Closed/won, on a mo…" at bounding box center [857, 655] width 958 height 38
click at [1130, 661] on input "using that Data show me all the closed Transactions, Path = Closed/won, on a mo…" at bounding box center [857, 655] width 958 height 38
drag, startPoint x: 1161, startPoint y: 654, endPoint x: 1345, endPoint y: 665, distance: 184.3
click at [1345, 665] on form "using that Data show me all the closed Transactions, Path = Closed/won, on a mo…" at bounding box center [869, 654] width 1013 height 61
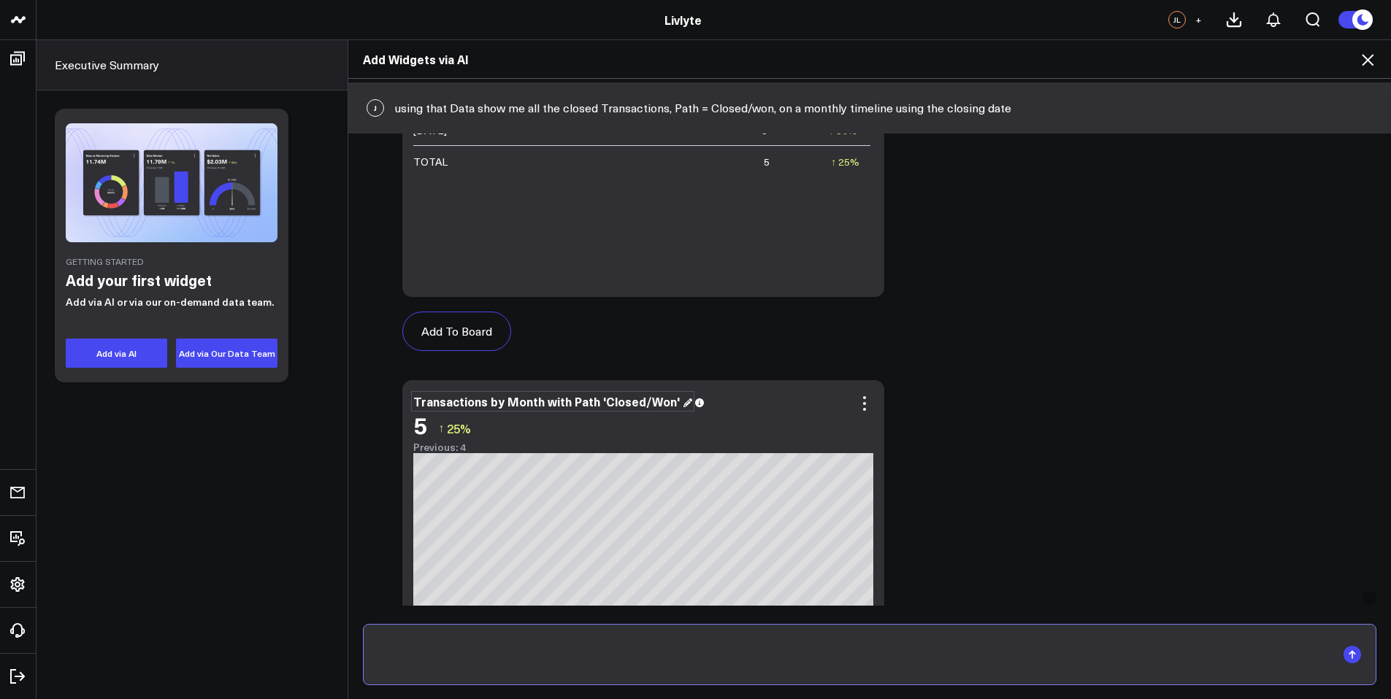
scroll to position [2241, 0]
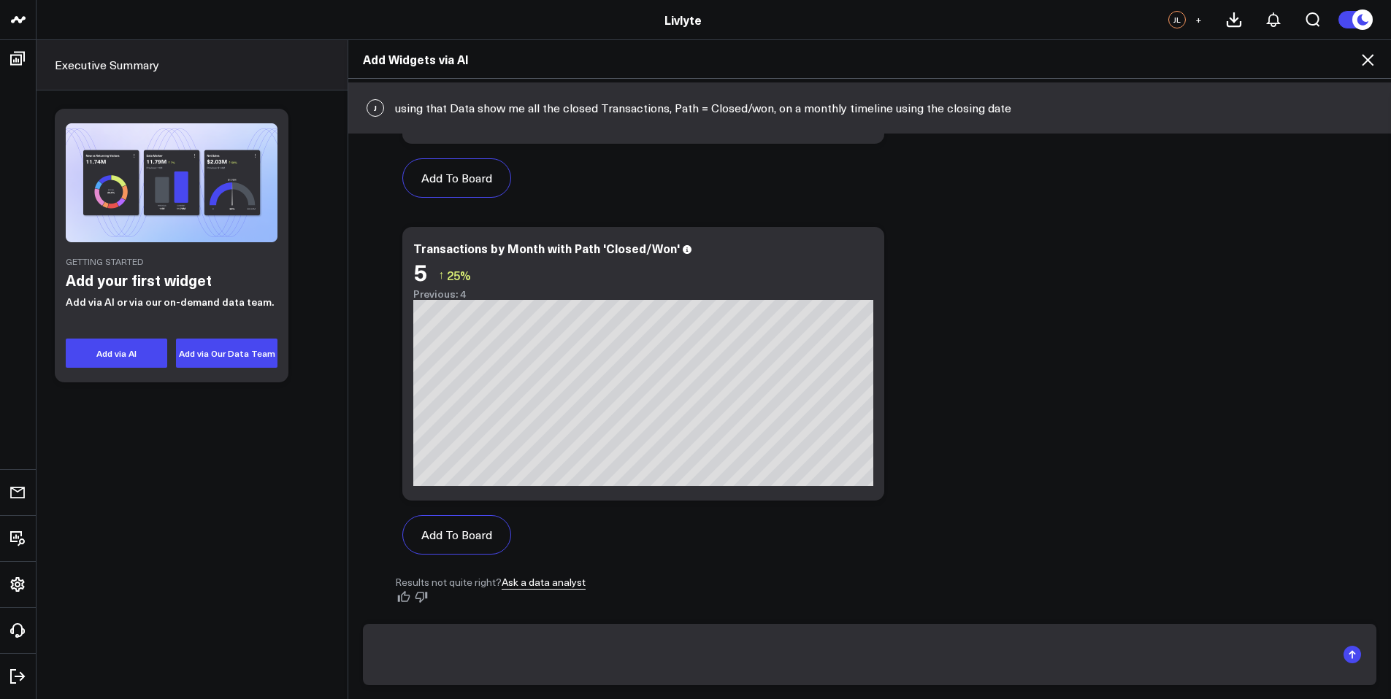
click at [1361, 69] on div "Add Widgets via AI" at bounding box center [869, 59] width 1042 height 39
click at [1364, 58] on icon at bounding box center [1368, 60] width 18 height 18
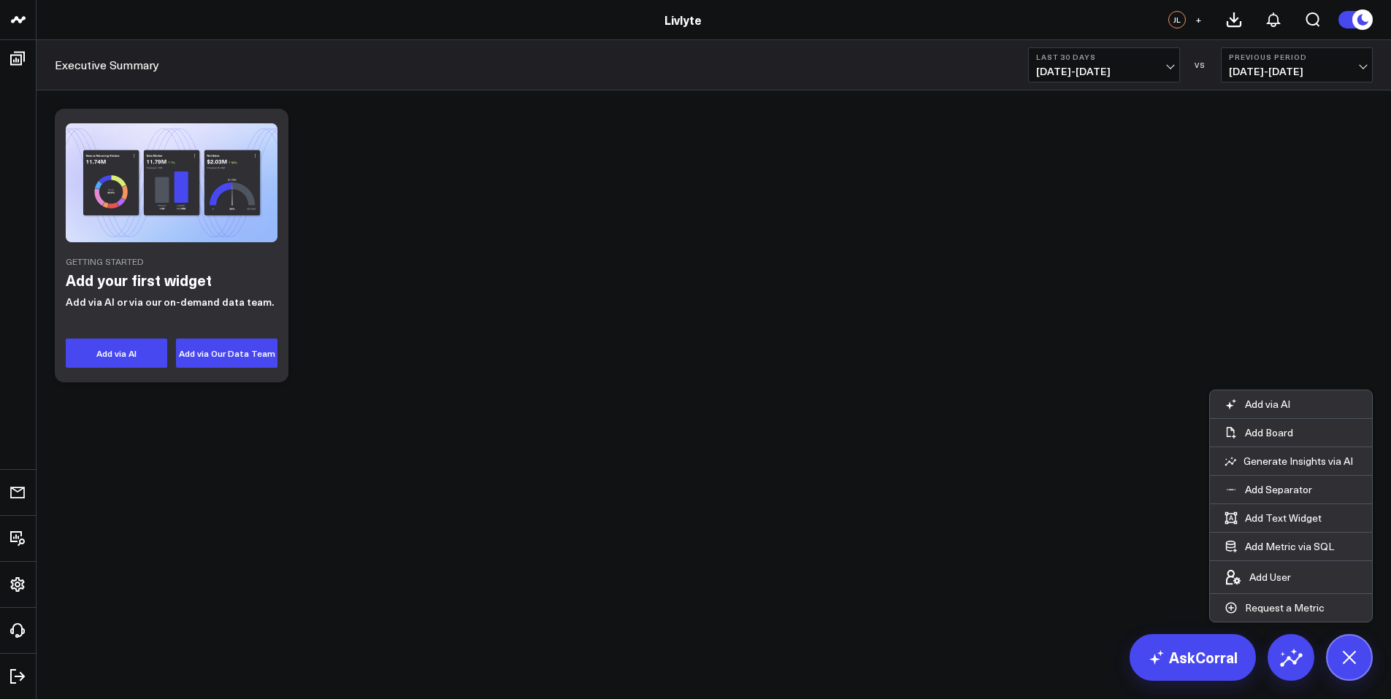
click at [1073, 407] on div "Getting Started Add your first widget Add via AI or via our on-demand data team…" at bounding box center [713, 284] width 1354 height 387
click at [1262, 267] on div "Getting Started Add your first widget Add via AI or via our on-demand data team…" at bounding box center [713, 245] width 1332 height 288
click at [1272, 403] on p "Add via AI" at bounding box center [1267, 404] width 45 height 13
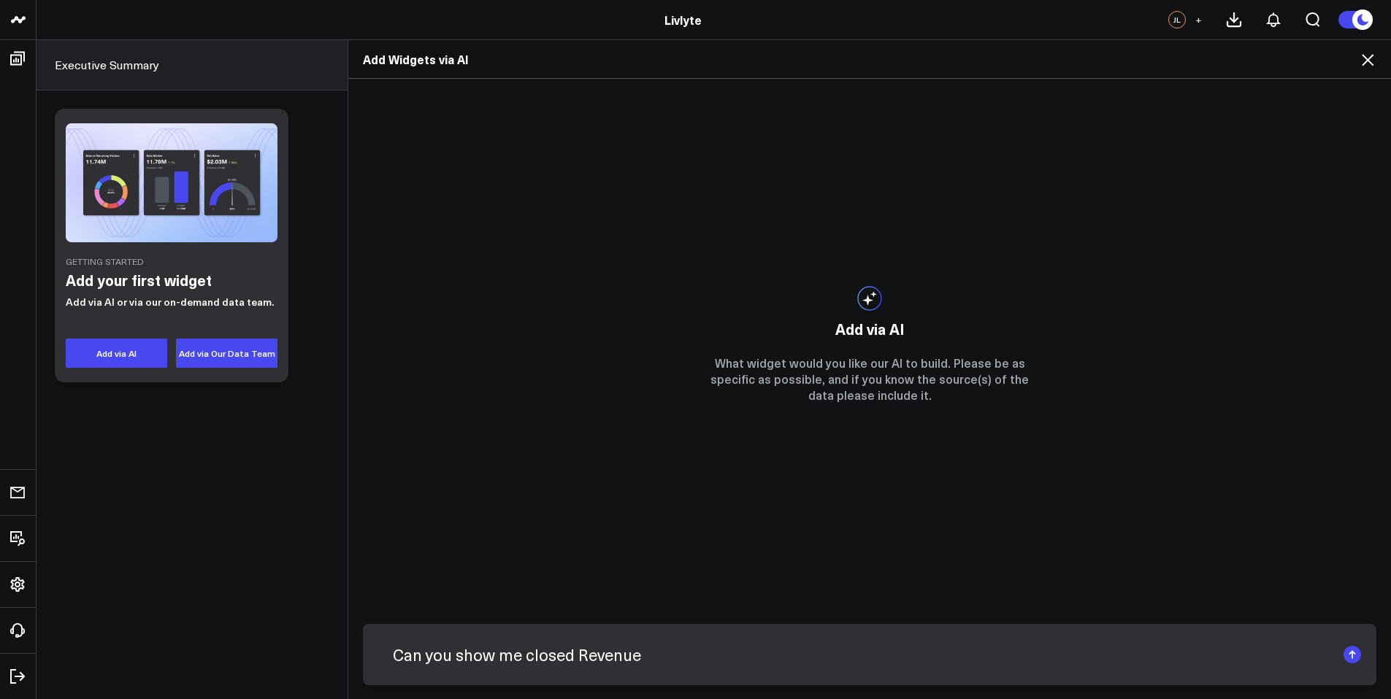
type input "Can you show me closed Revenue"
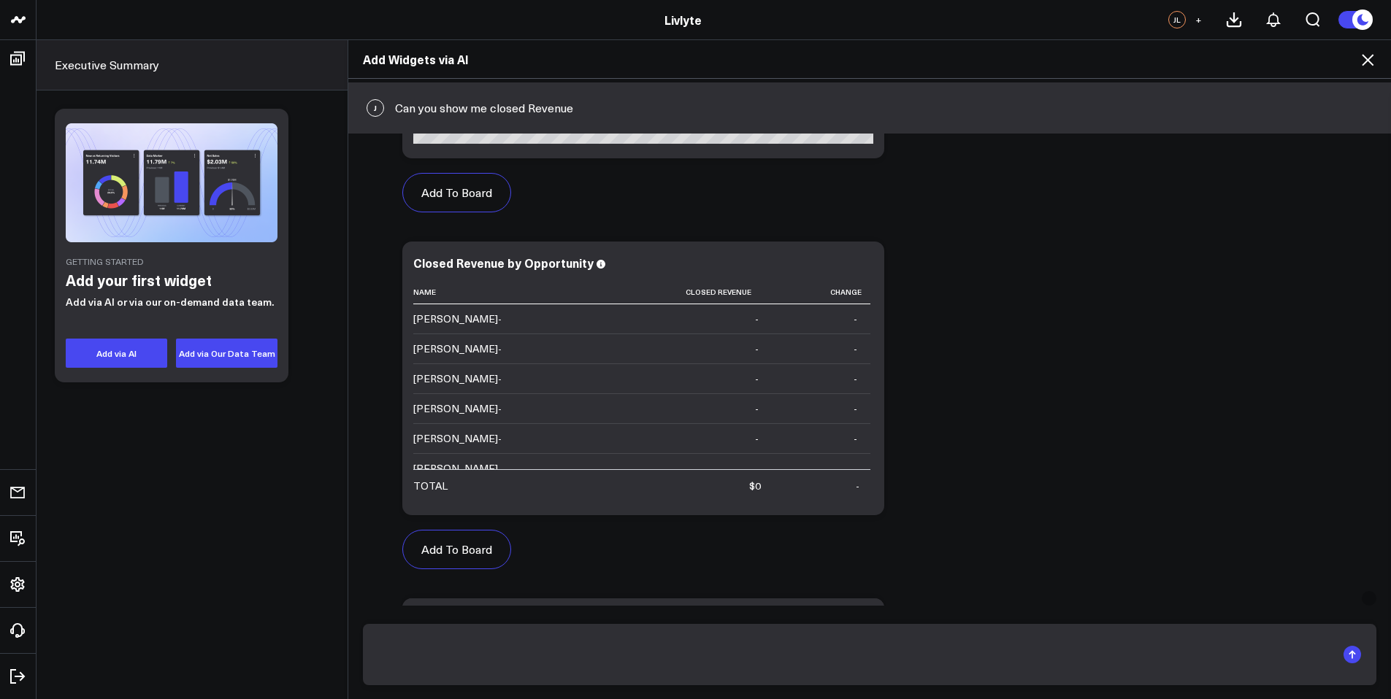
scroll to position [0, 0]
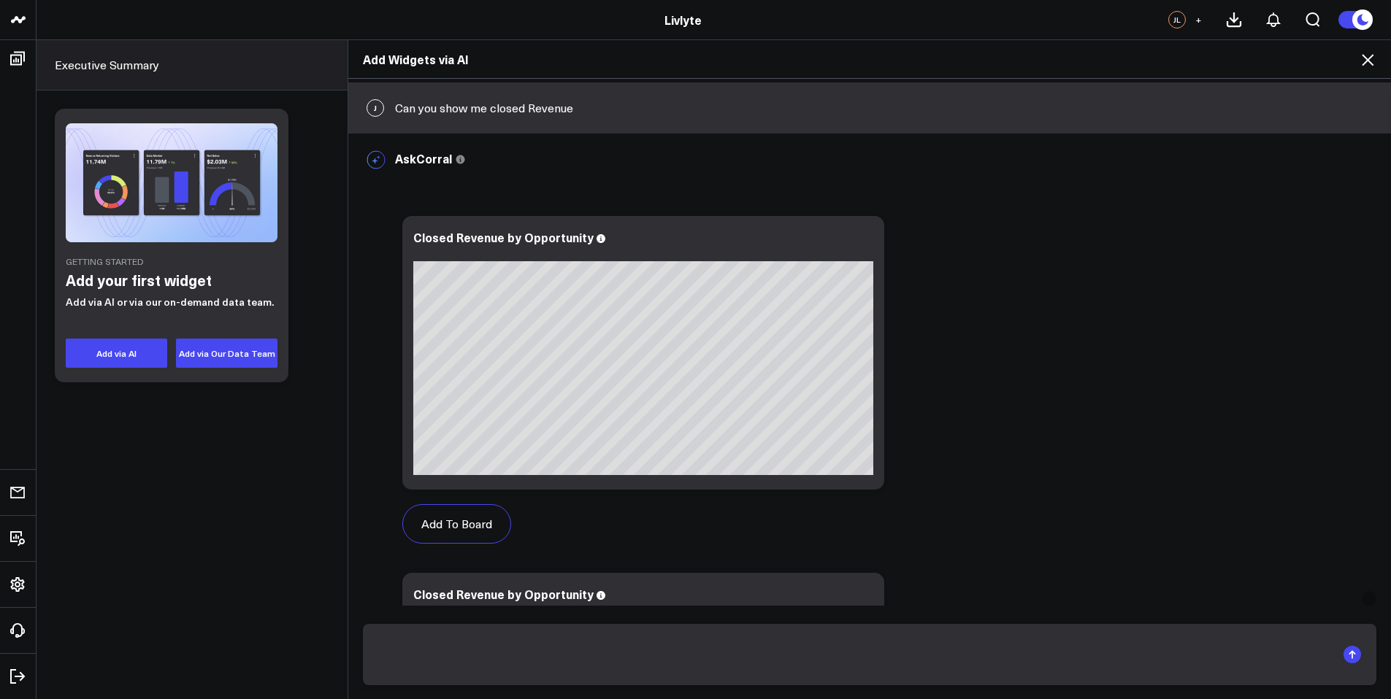
click at [1353, 56] on h2 "Add Widgets via AI" at bounding box center [869, 59] width 1013 height 16
click at [1359, 55] on icon at bounding box center [1368, 60] width 18 height 18
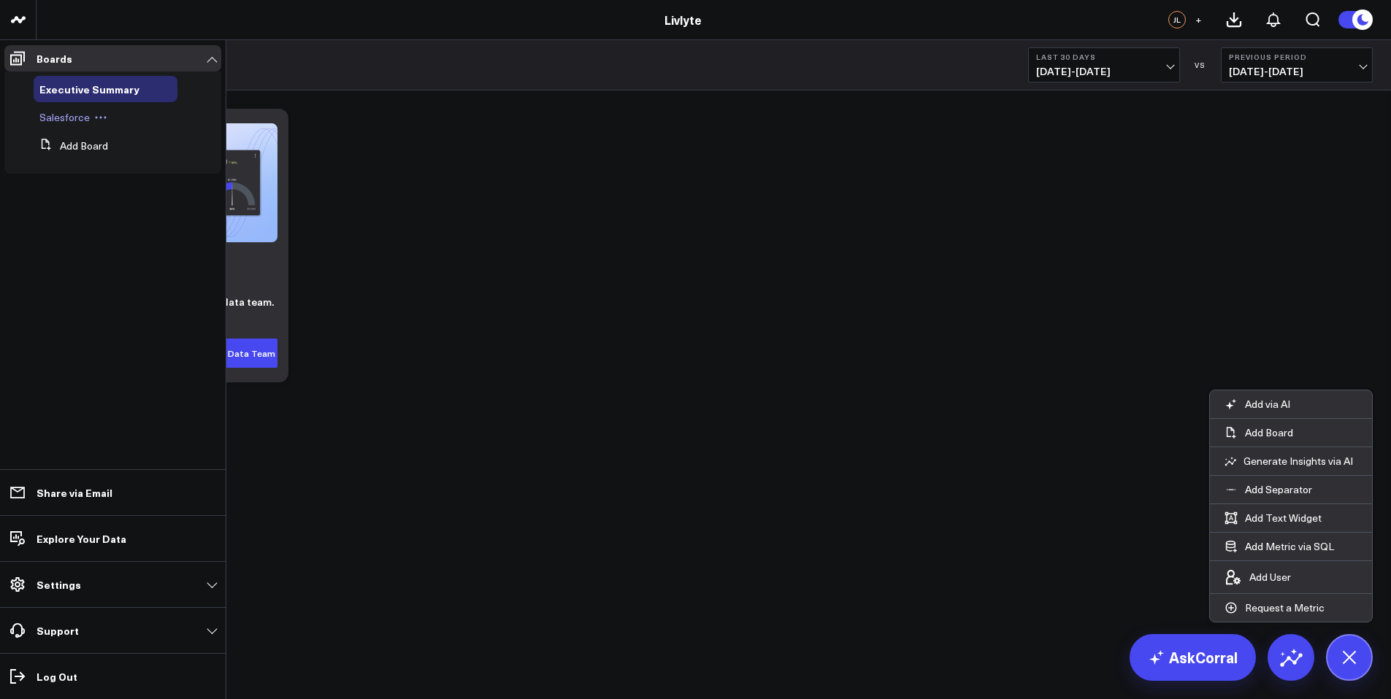
click at [72, 115] on span "Salesforce" at bounding box center [64, 117] width 50 height 14
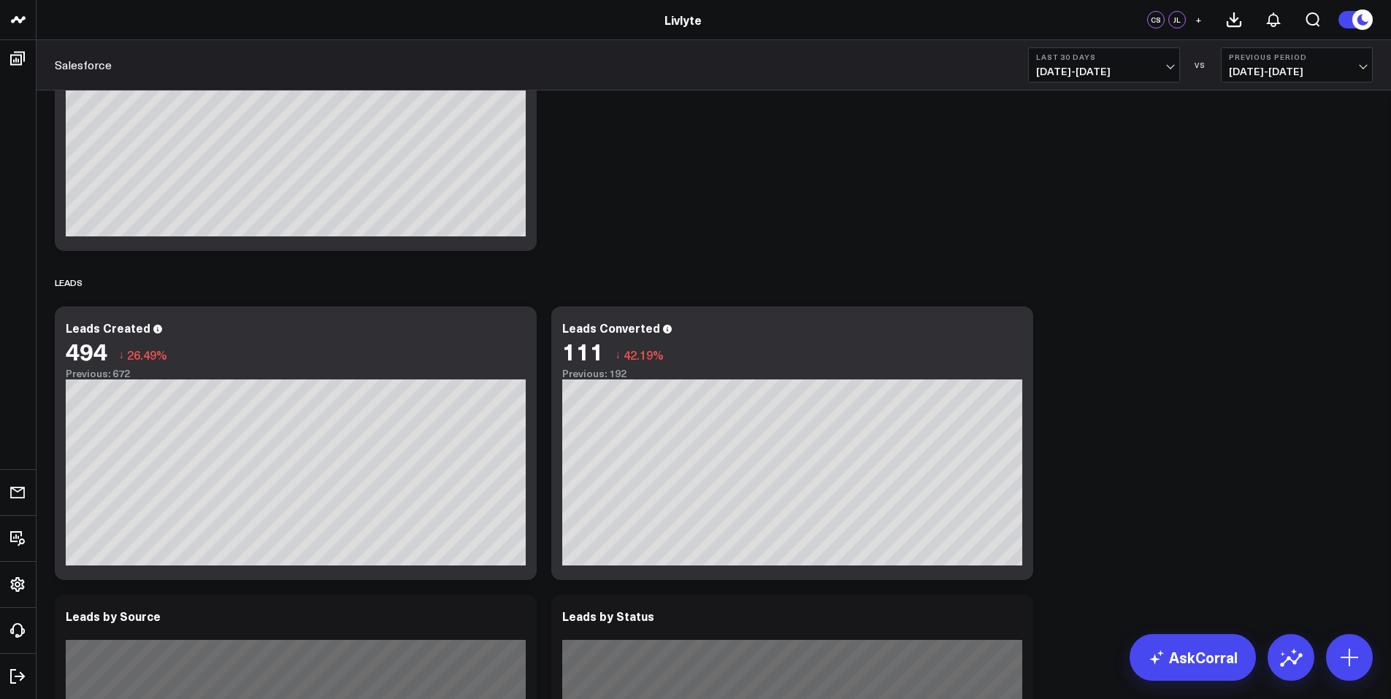
scroll to position [1126, 0]
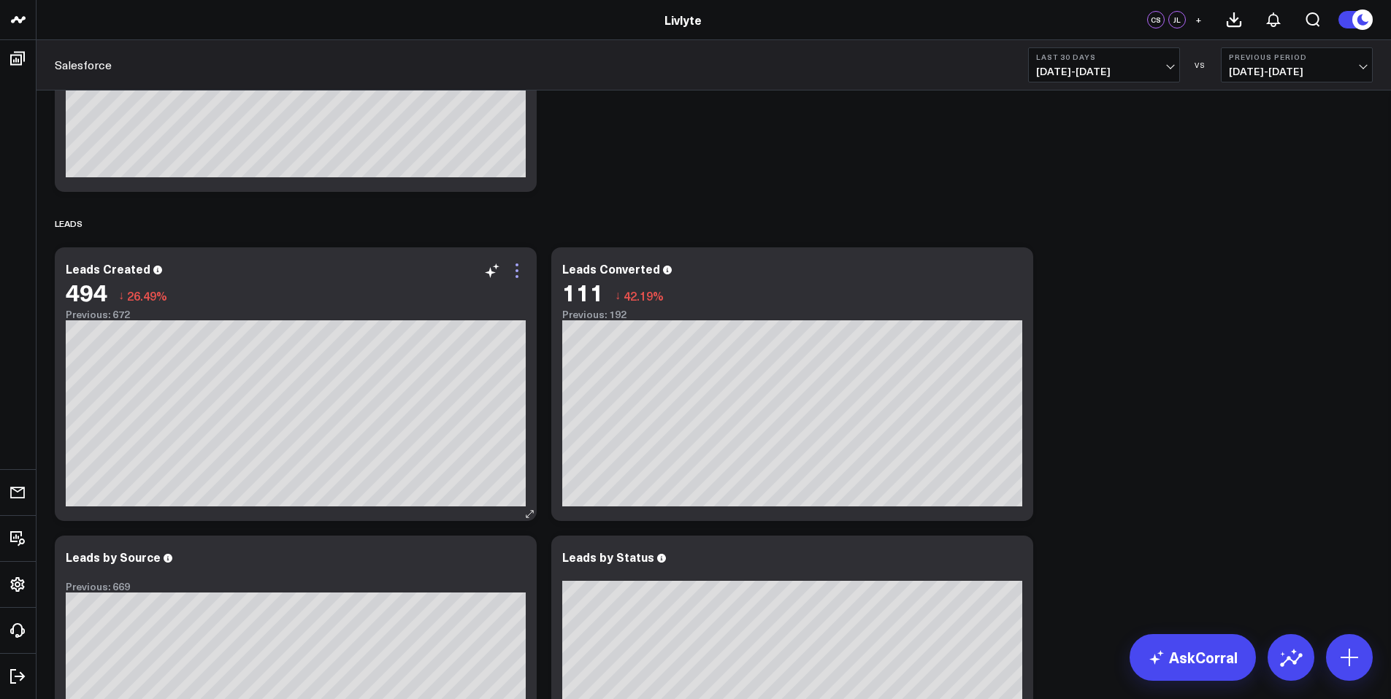
click at [517, 272] on icon at bounding box center [517, 271] width 18 height 18
click at [1146, 61] on button "Last 30 Days [DATE] - [DATE]" at bounding box center [1104, 64] width 152 height 35
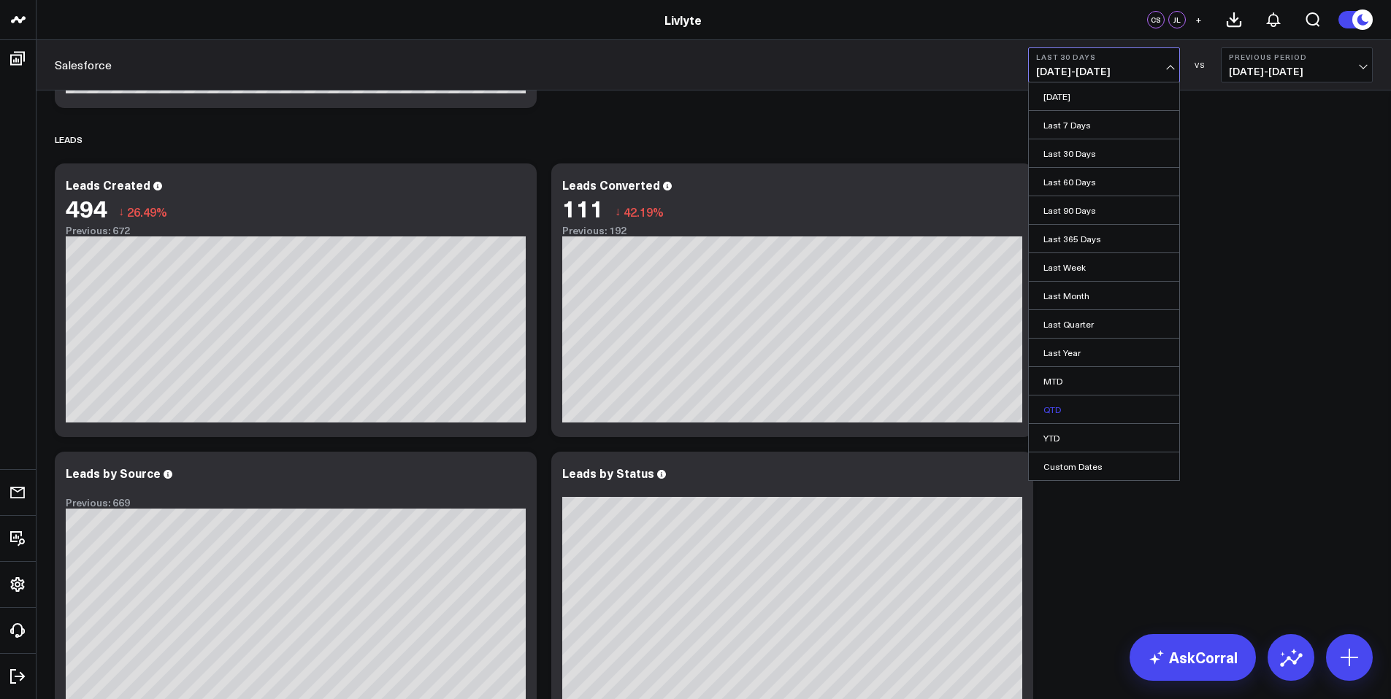
scroll to position [1210, 0]
click at [1082, 429] on link "YTD" at bounding box center [1104, 438] width 150 height 28
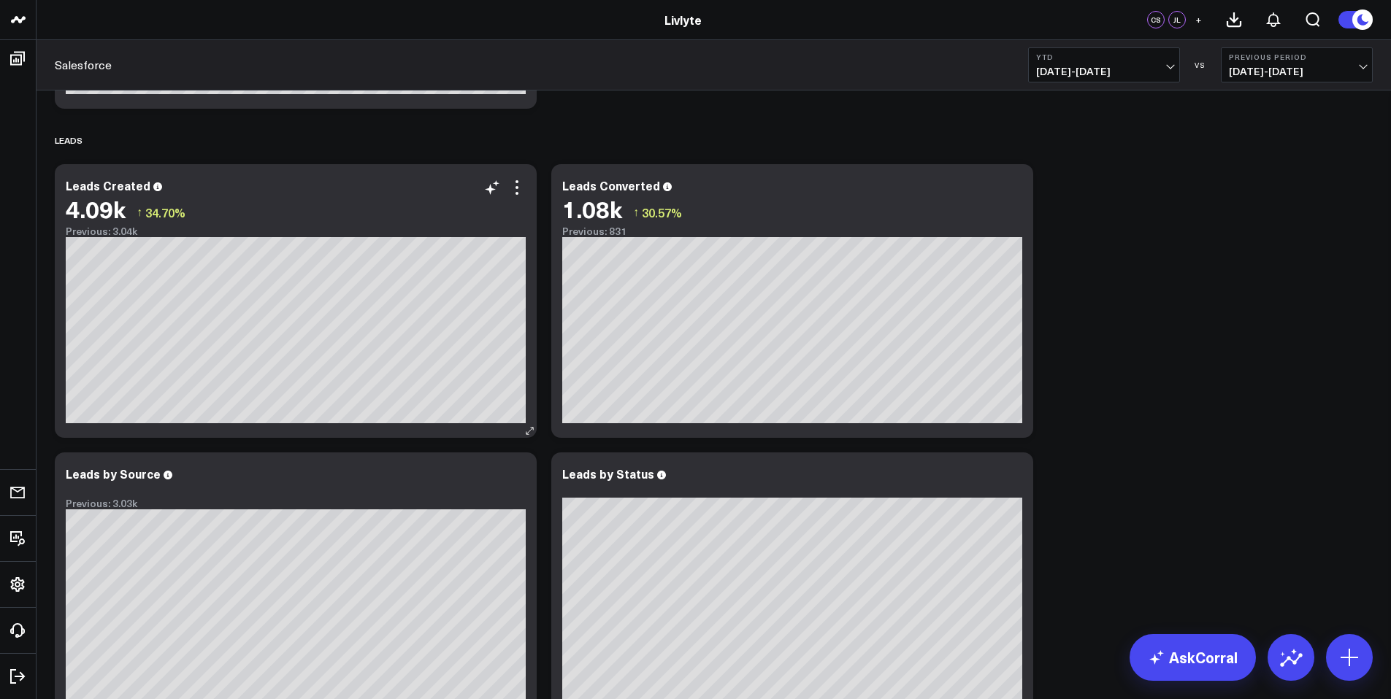
click at [122, 231] on div "Previous: 3.04k" at bounding box center [296, 232] width 460 height 12
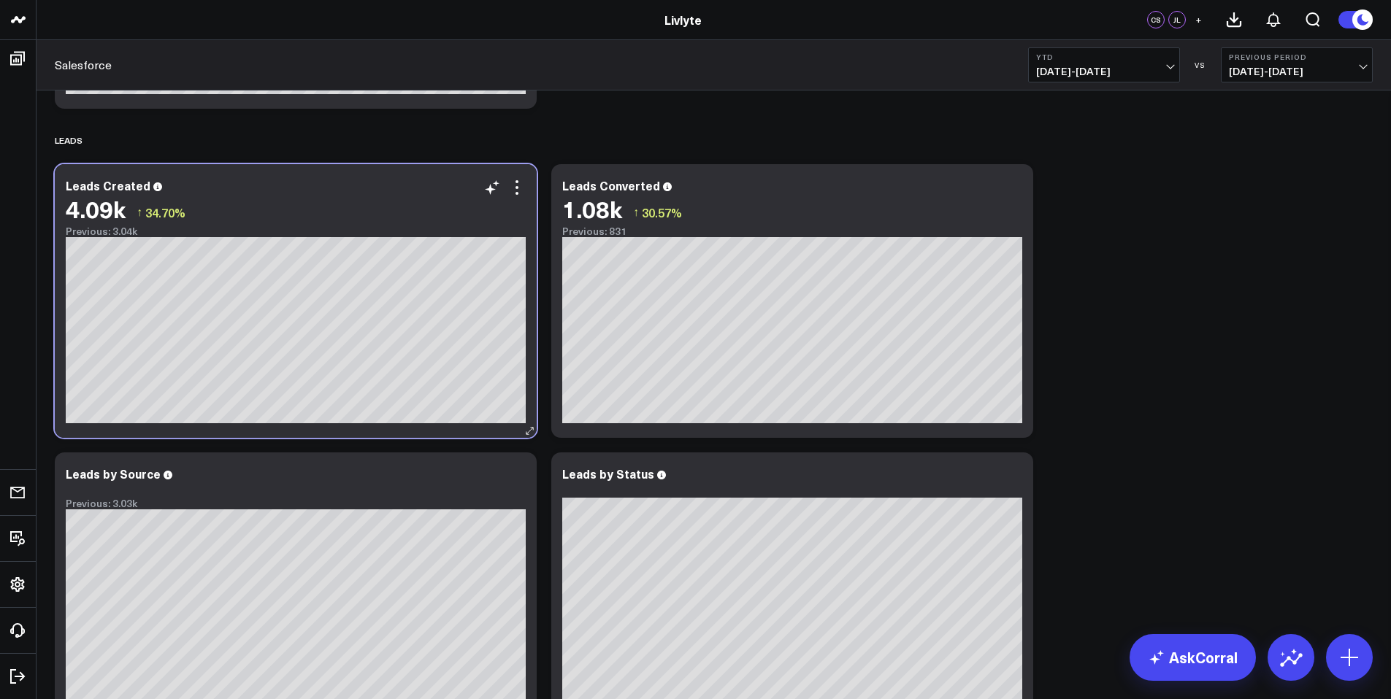
click at [172, 213] on span "34.70%" at bounding box center [165, 212] width 40 height 16
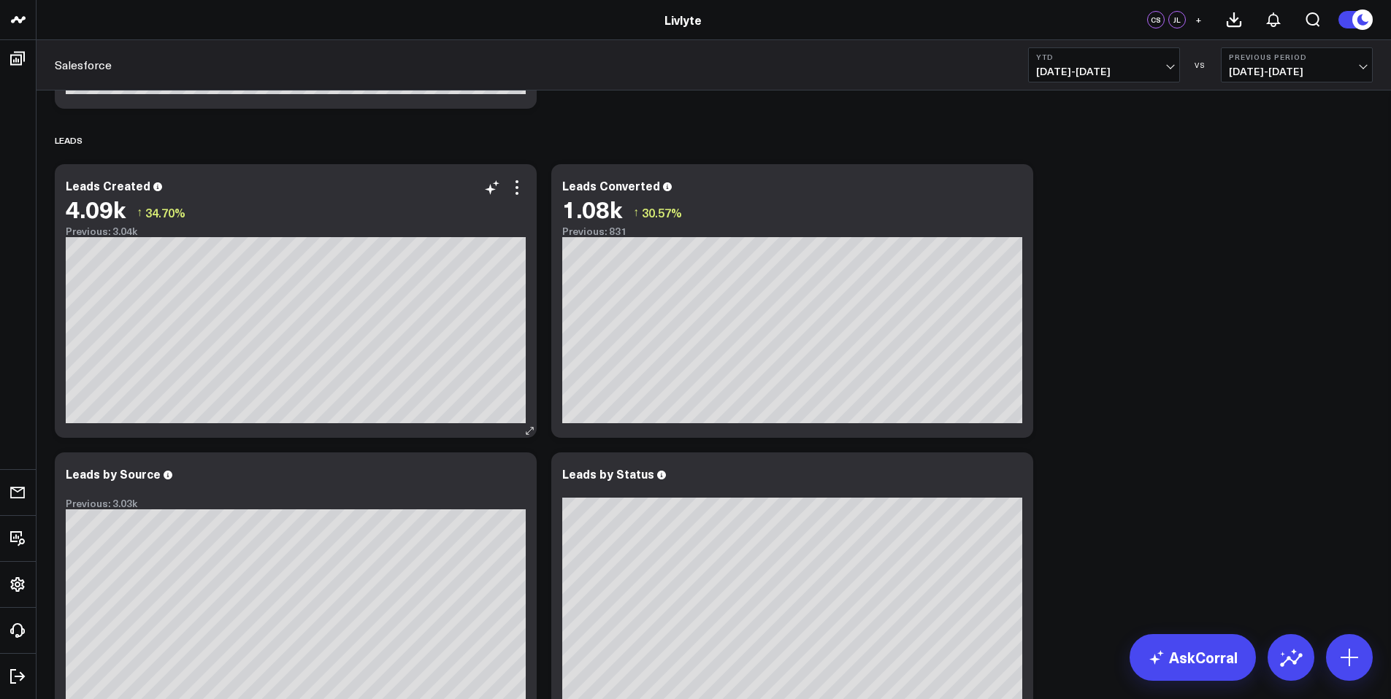
click at [92, 212] on div "4.09k" at bounding box center [96, 209] width 60 height 26
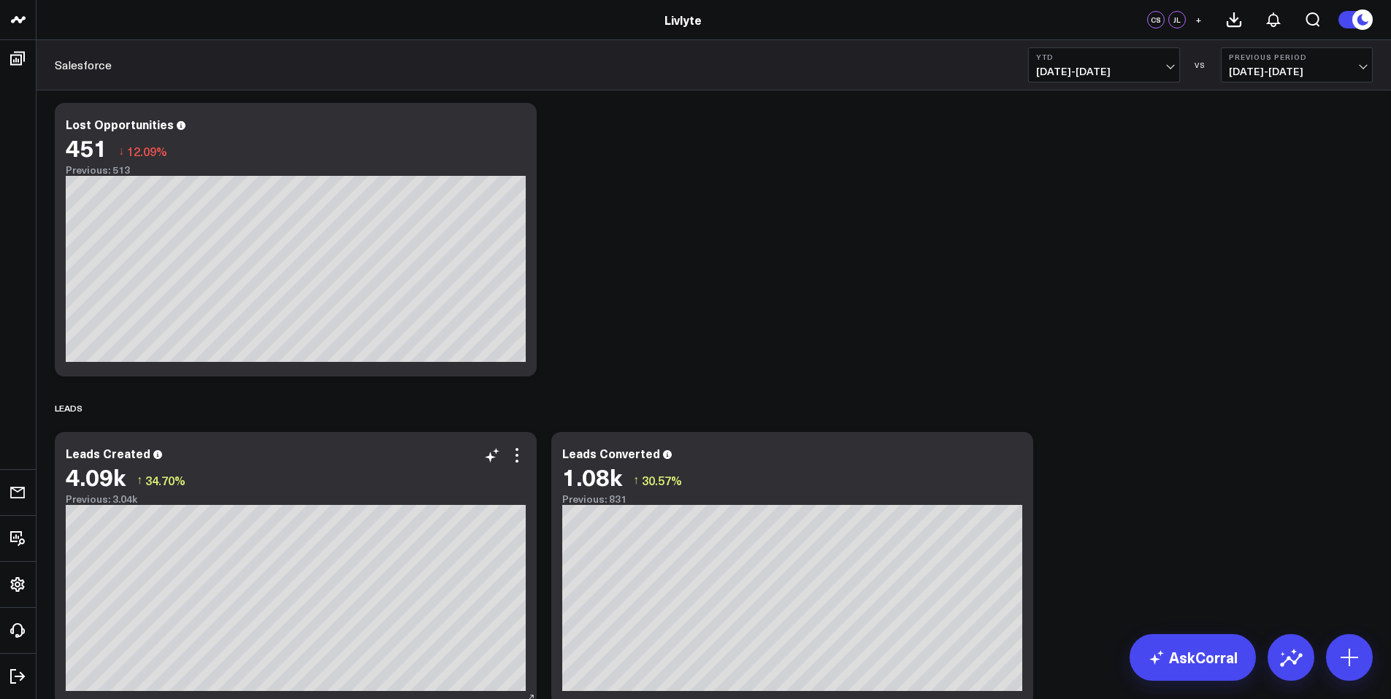
scroll to position [996, 0]
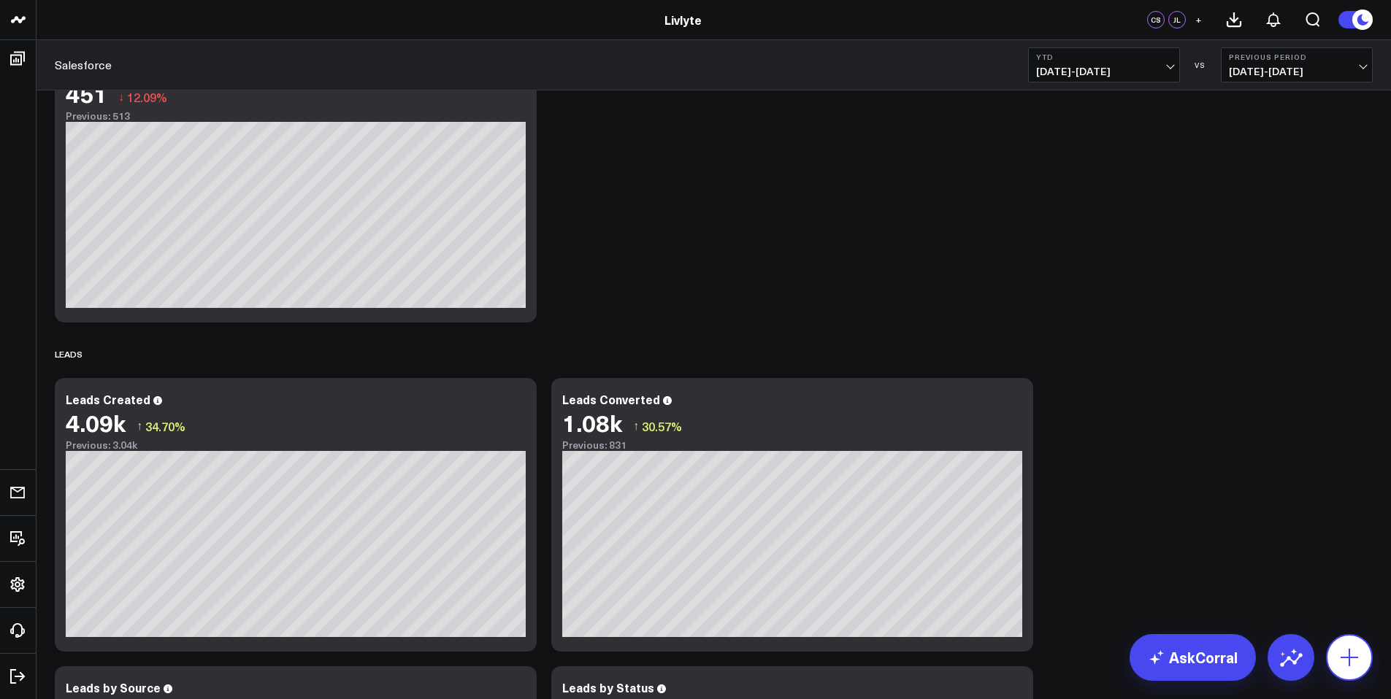
click at [1357, 650] on icon at bounding box center [1348, 657] width 23 height 23
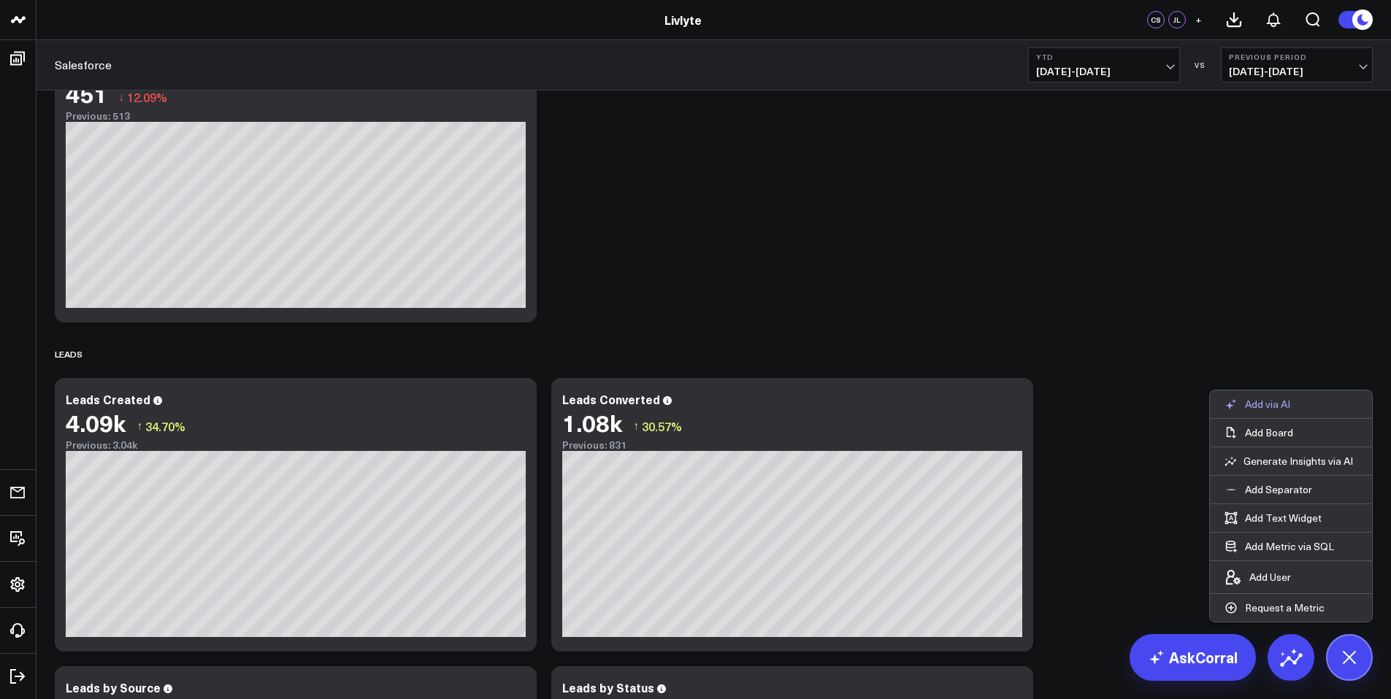
click at [1245, 404] on p "Add via AI" at bounding box center [1267, 404] width 45 height 13
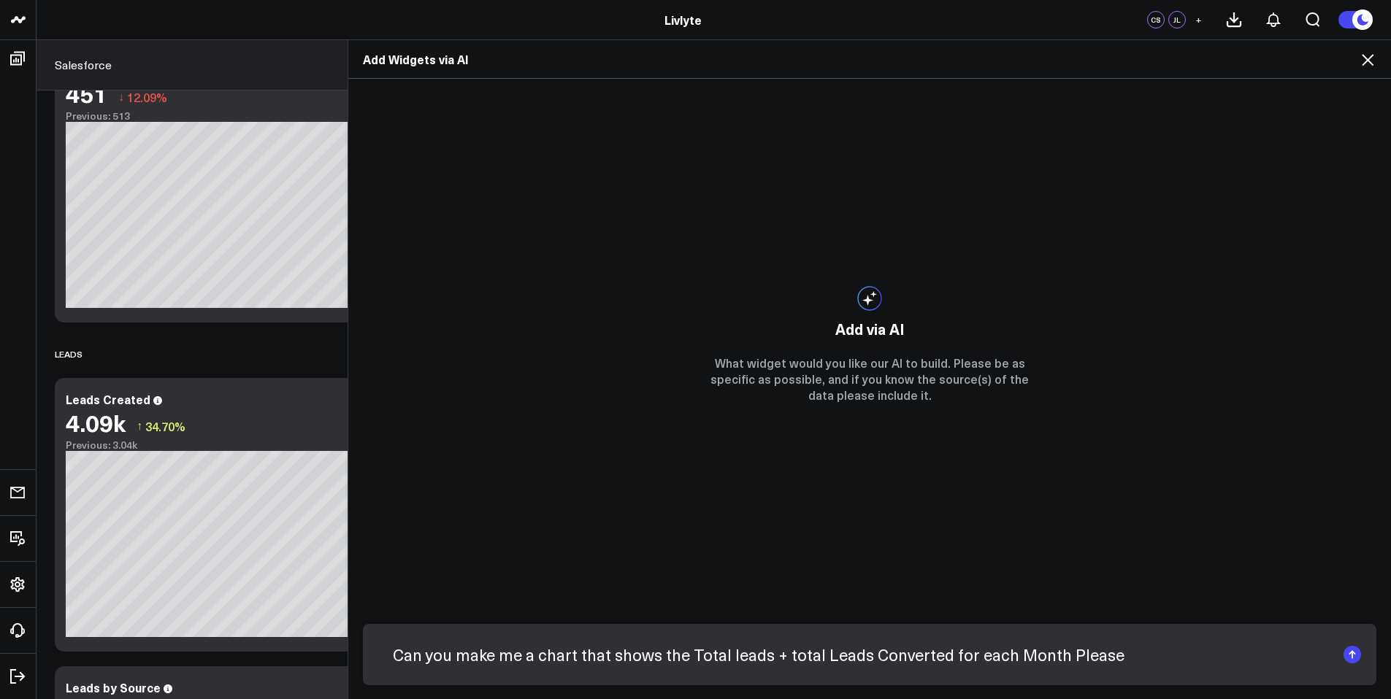
type input "Can you make me a chart that shows the Total leads + total Leads Converted for …"
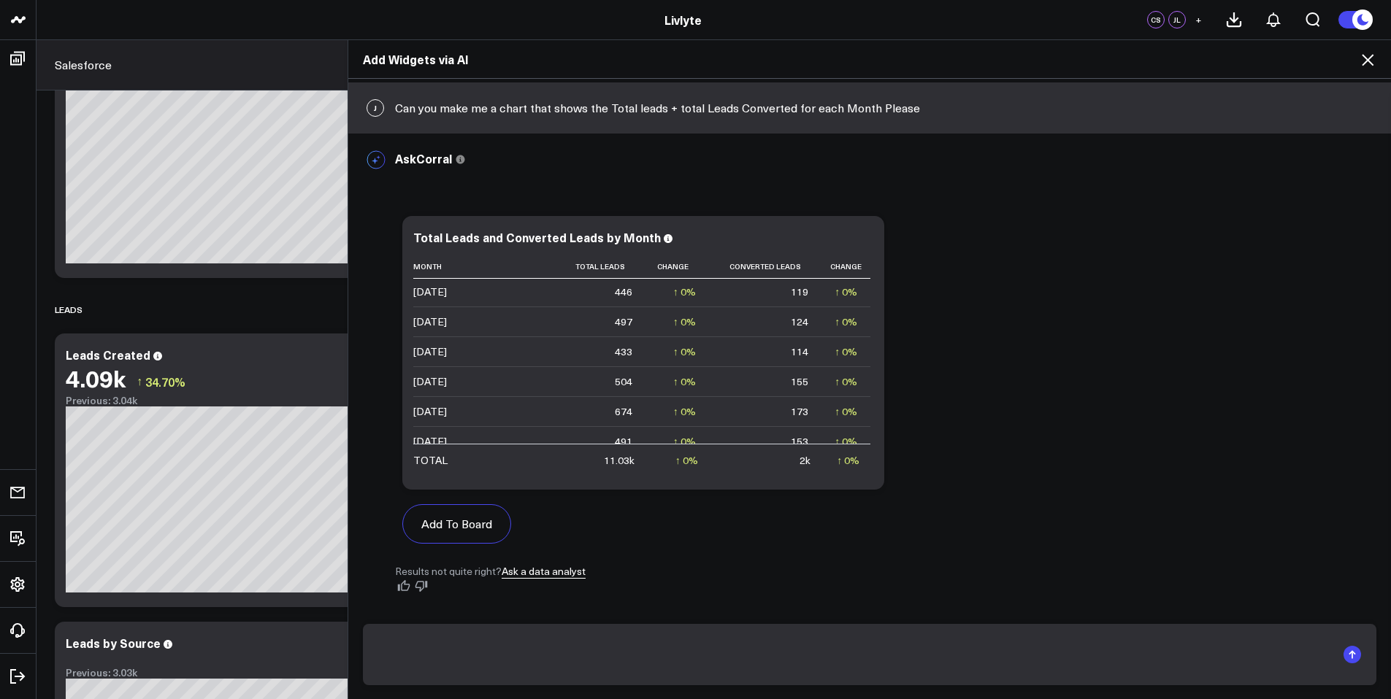
scroll to position [1043, 0]
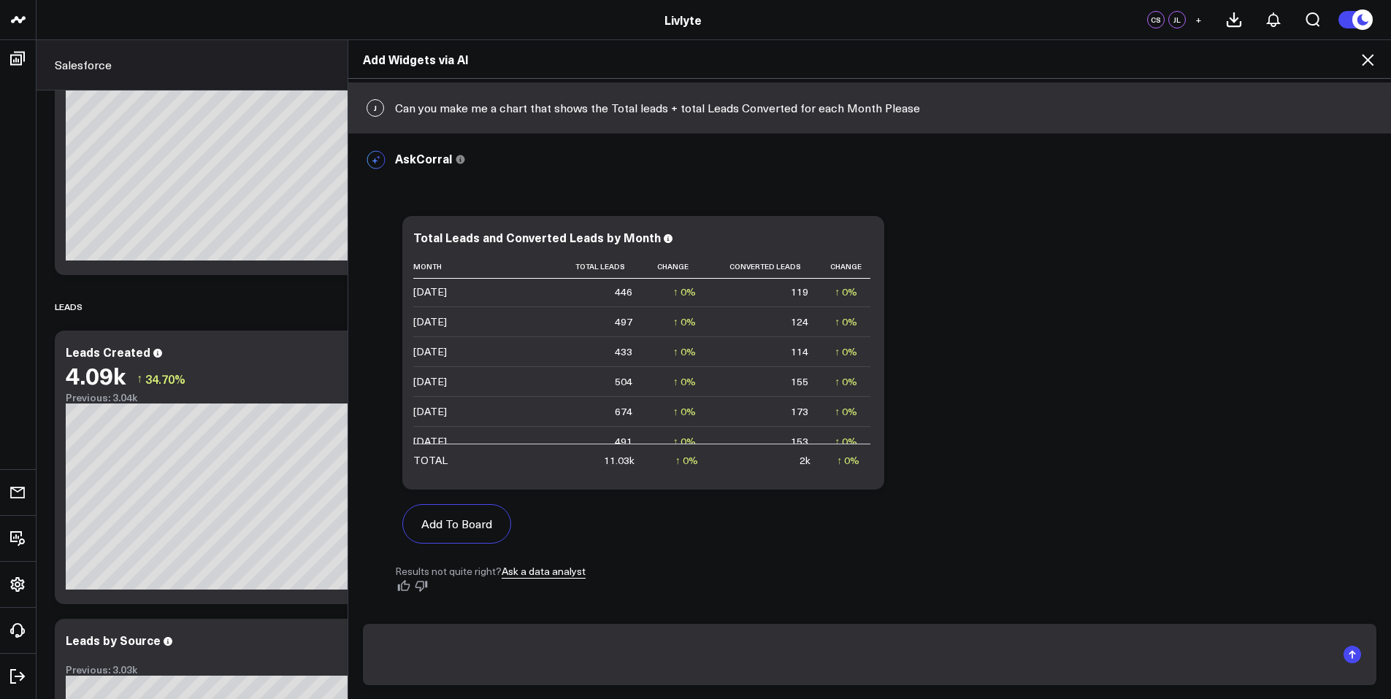
click at [931, 660] on input "text" at bounding box center [857, 655] width 958 height 38
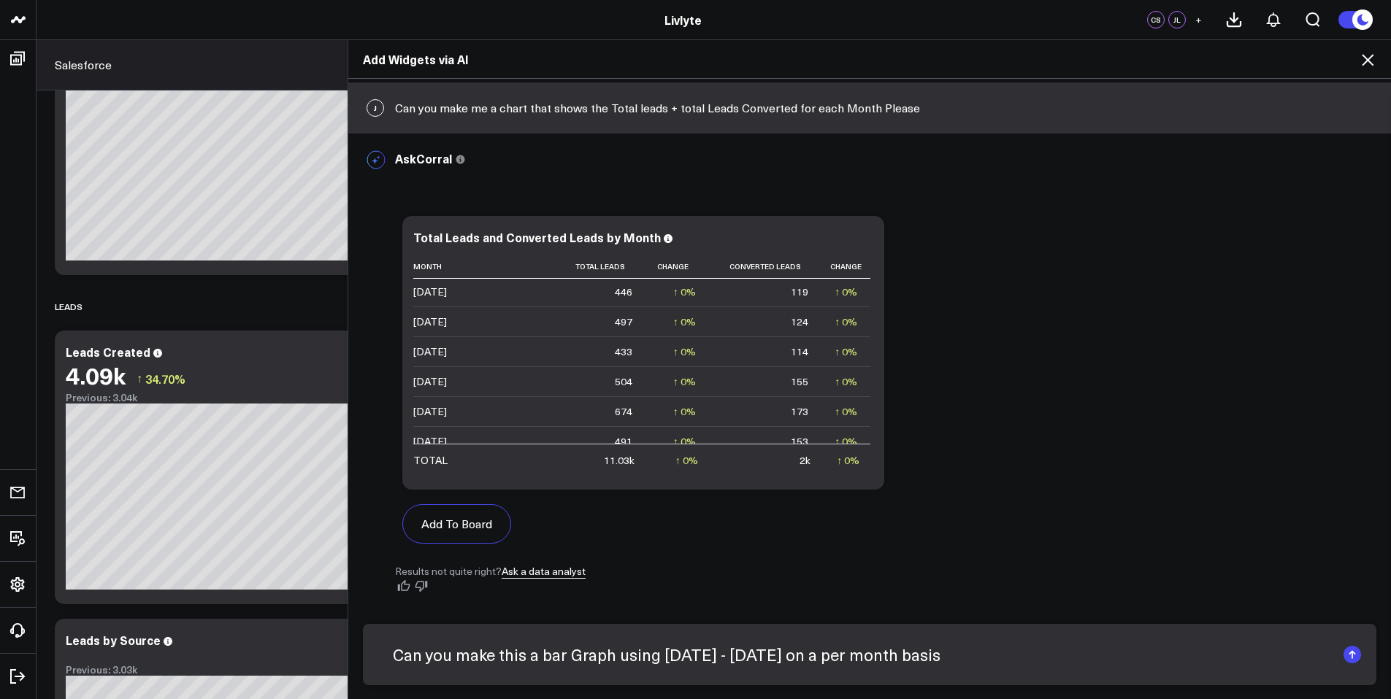
scroll to position [0, 9]
type input "Can you make this a bar Graph using [DATE] - [DATE] on a per month basis please"
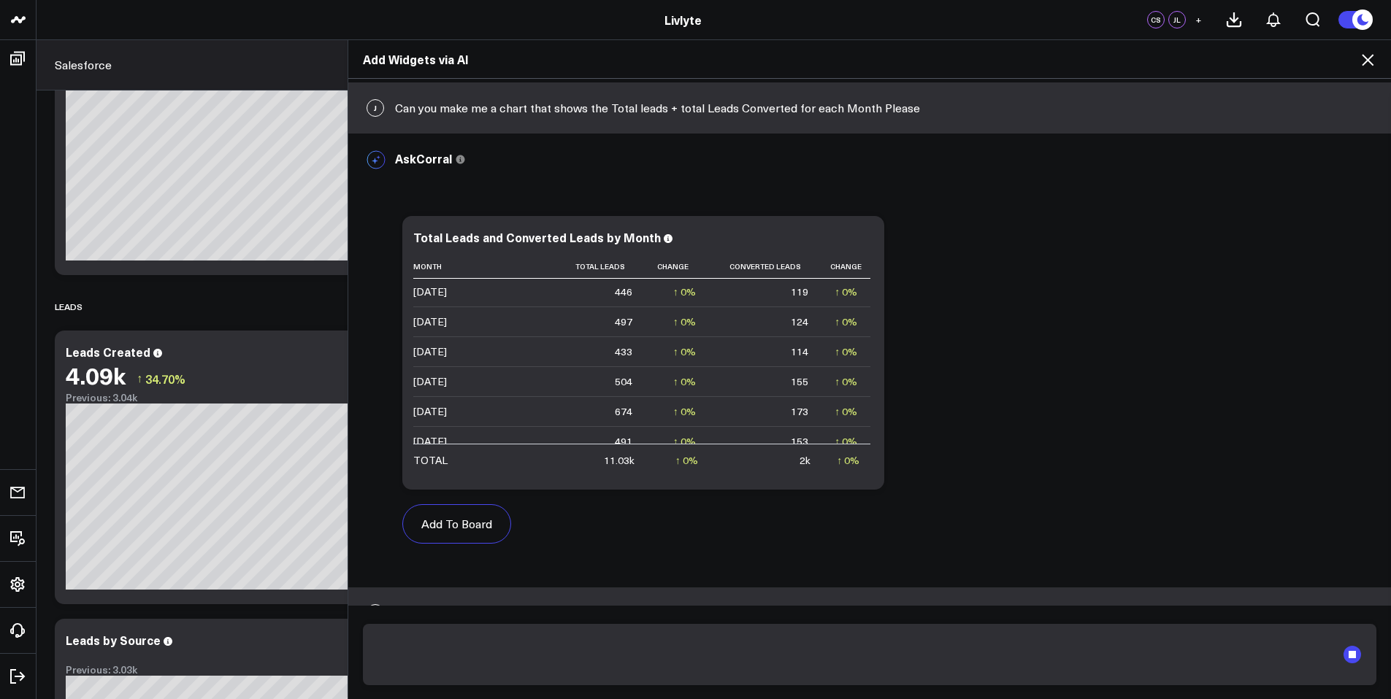
scroll to position [95, 0]
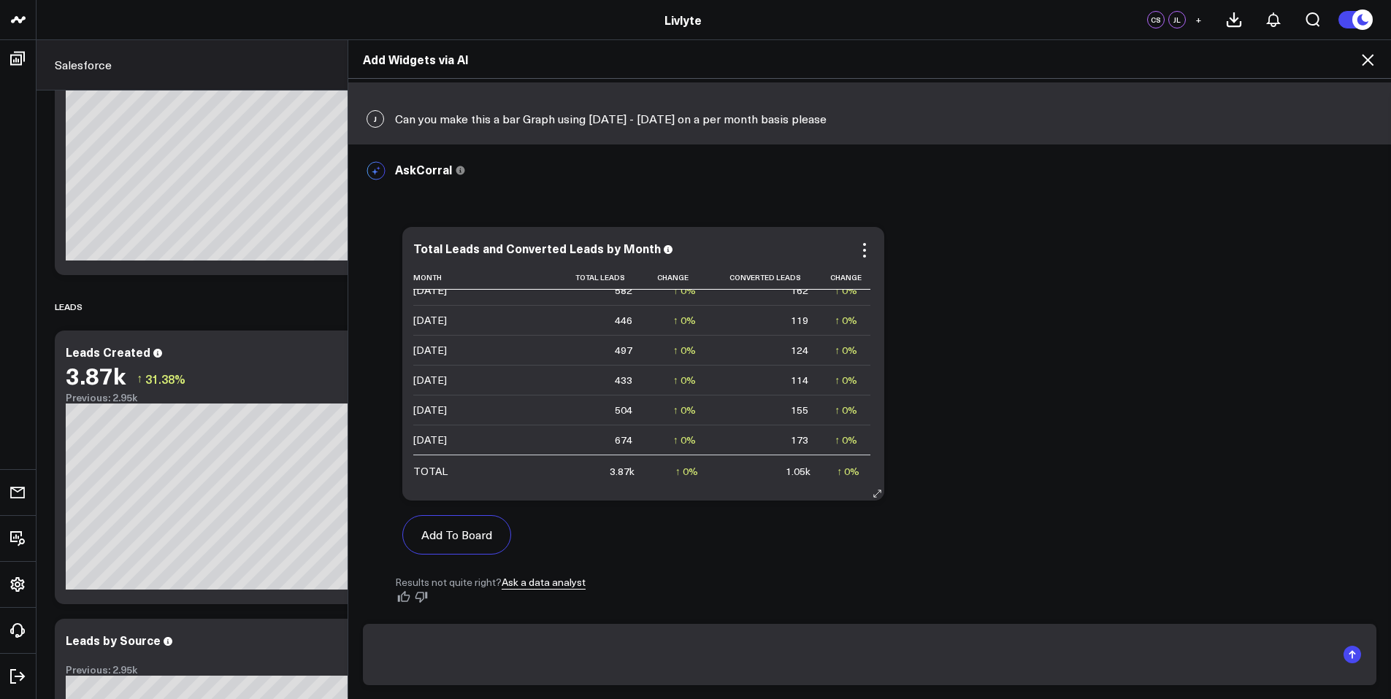
scroll to position [1097, 0]
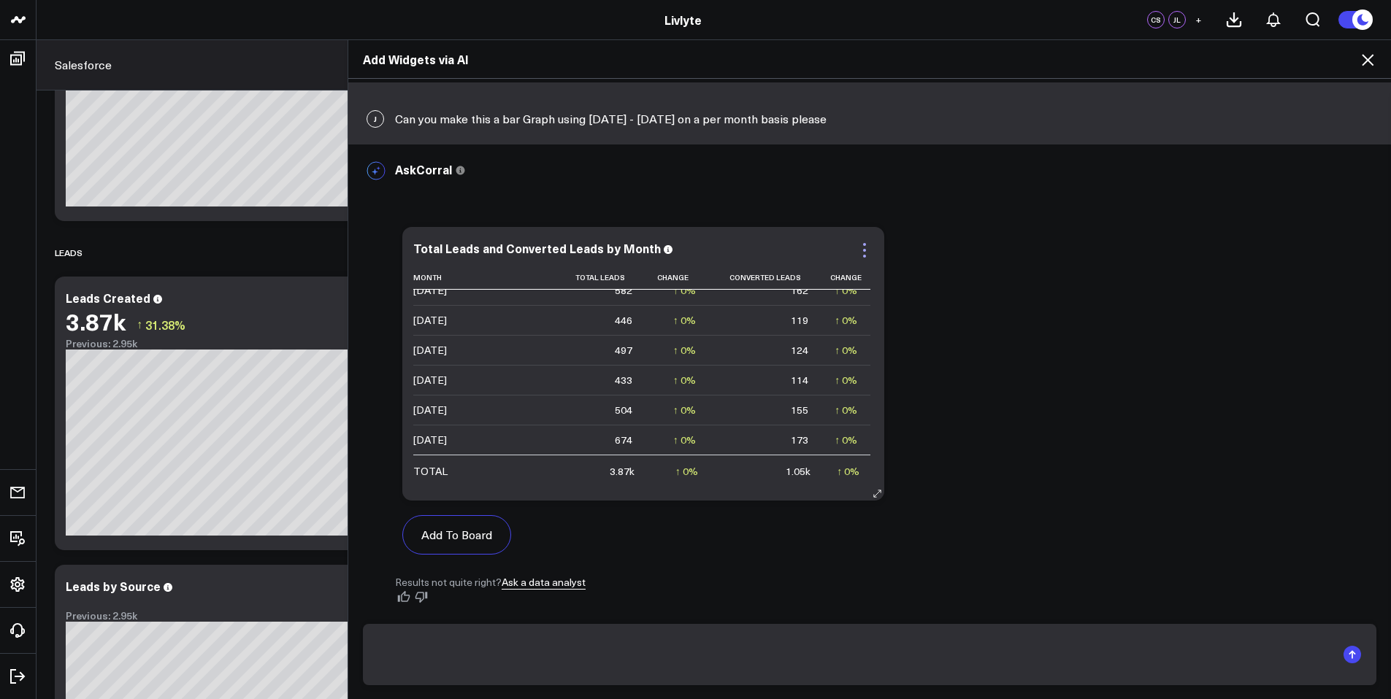
click at [866, 245] on icon at bounding box center [864, 244] width 3 height 3
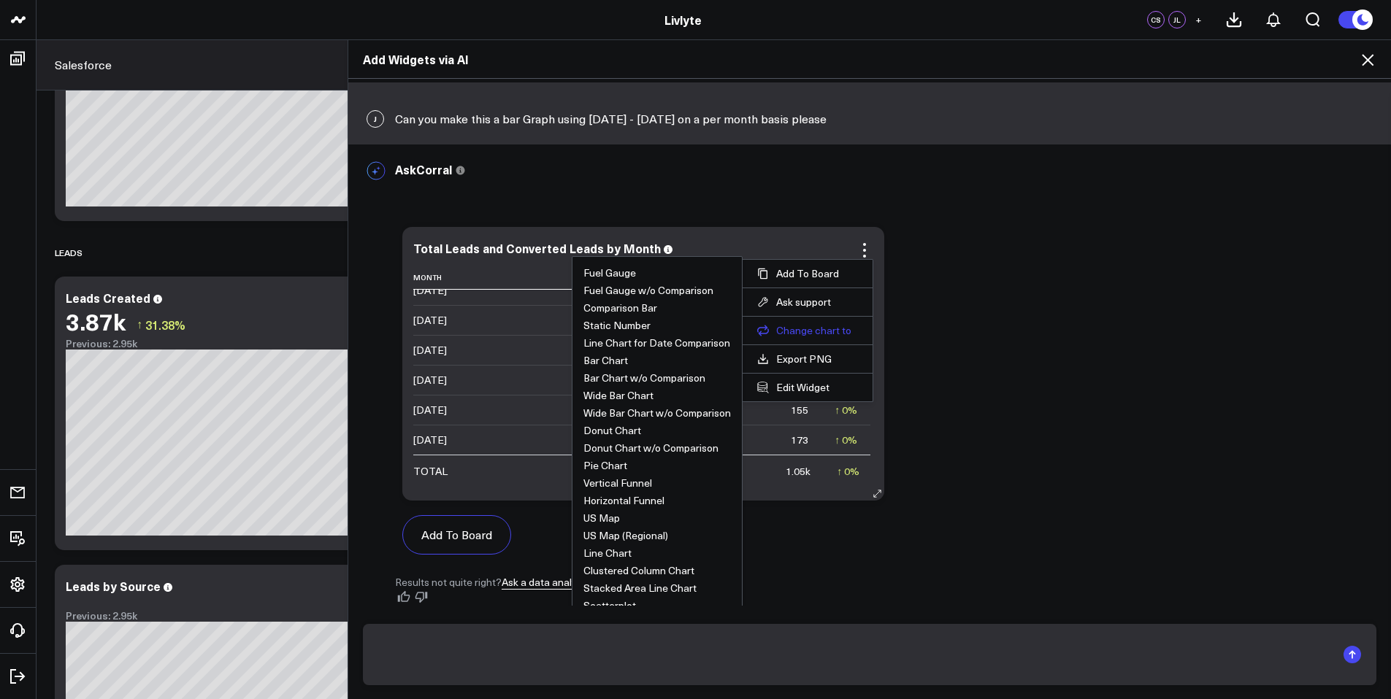
scroll to position [494, 0]
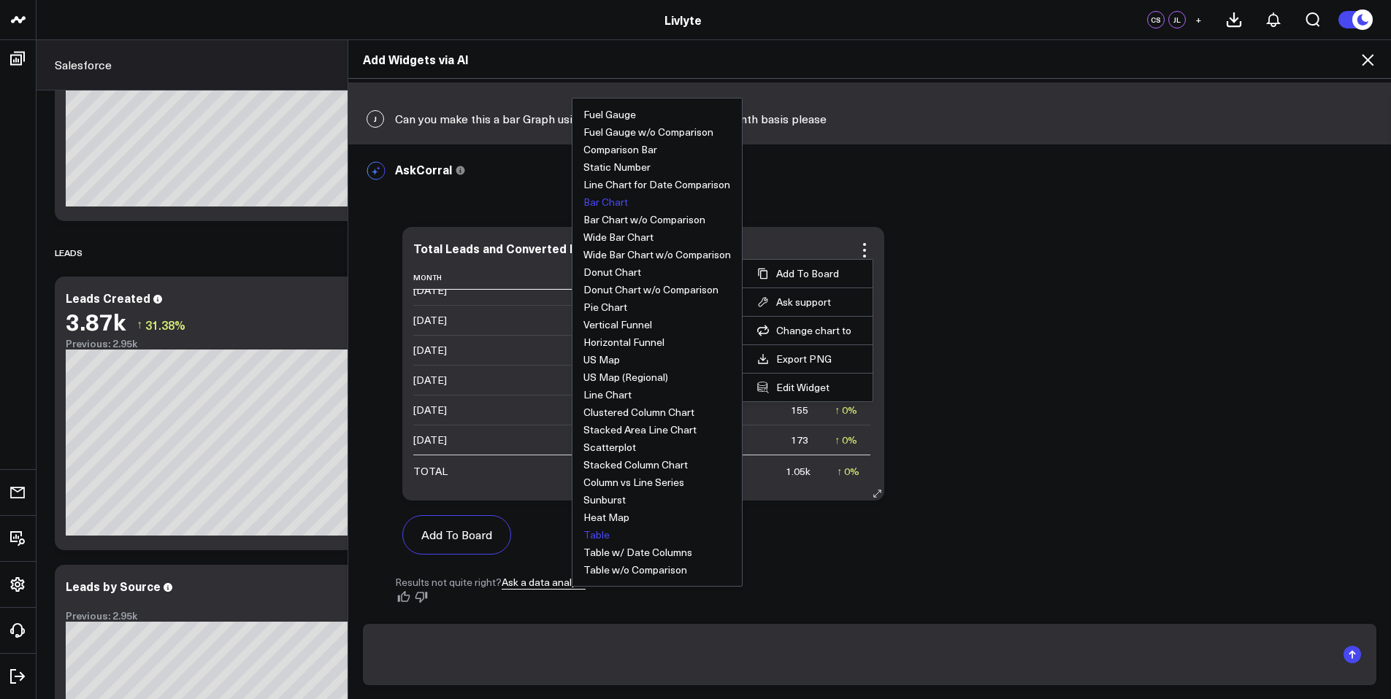
click at [628, 203] on button "Bar Chart" at bounding box center [605, 202] width 45 height 10
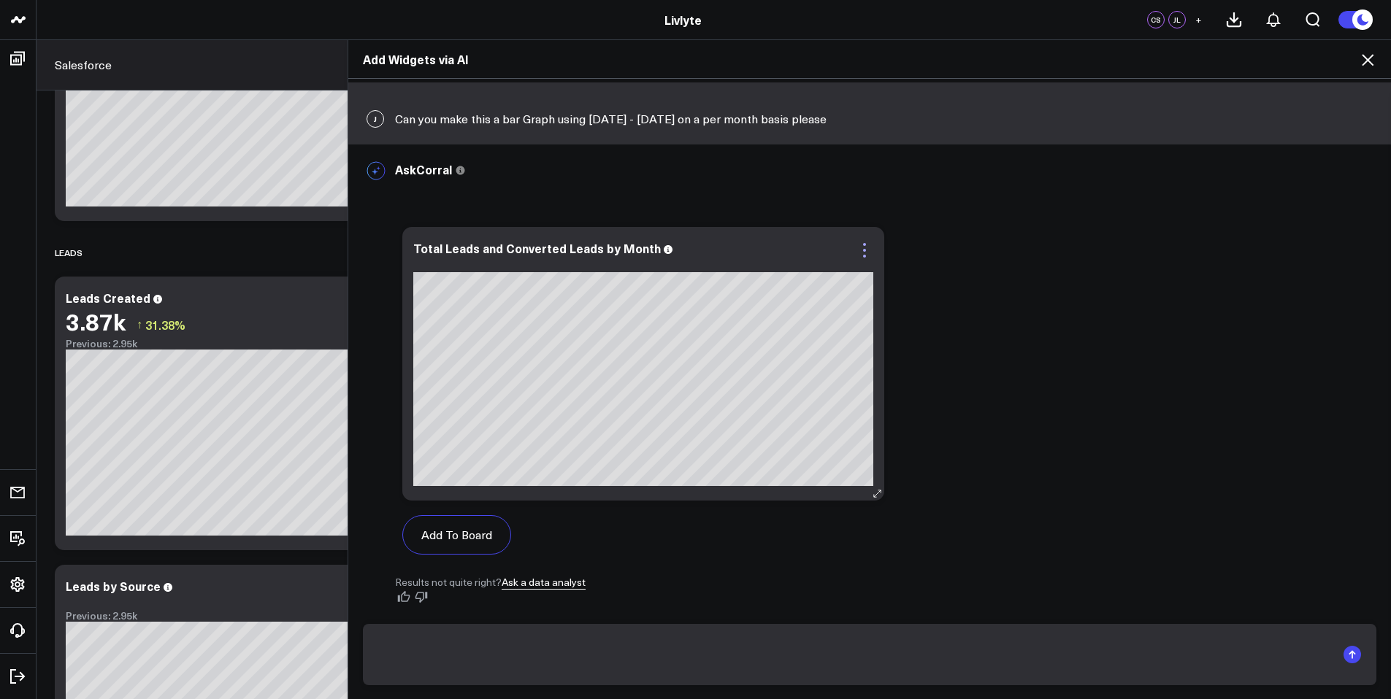
click at [873, 252] on icon at bounding box center [865, 251] width 18 height 18
click at [873, 242] on icon at bounding box center [865, 251] width 18 height 18
click at [1321, 405] on div "Add To Board Executive Summary Salesforce Ask support Change chart to Fuel Gaug…" at bounding box center [869, 398] width 949 height 357
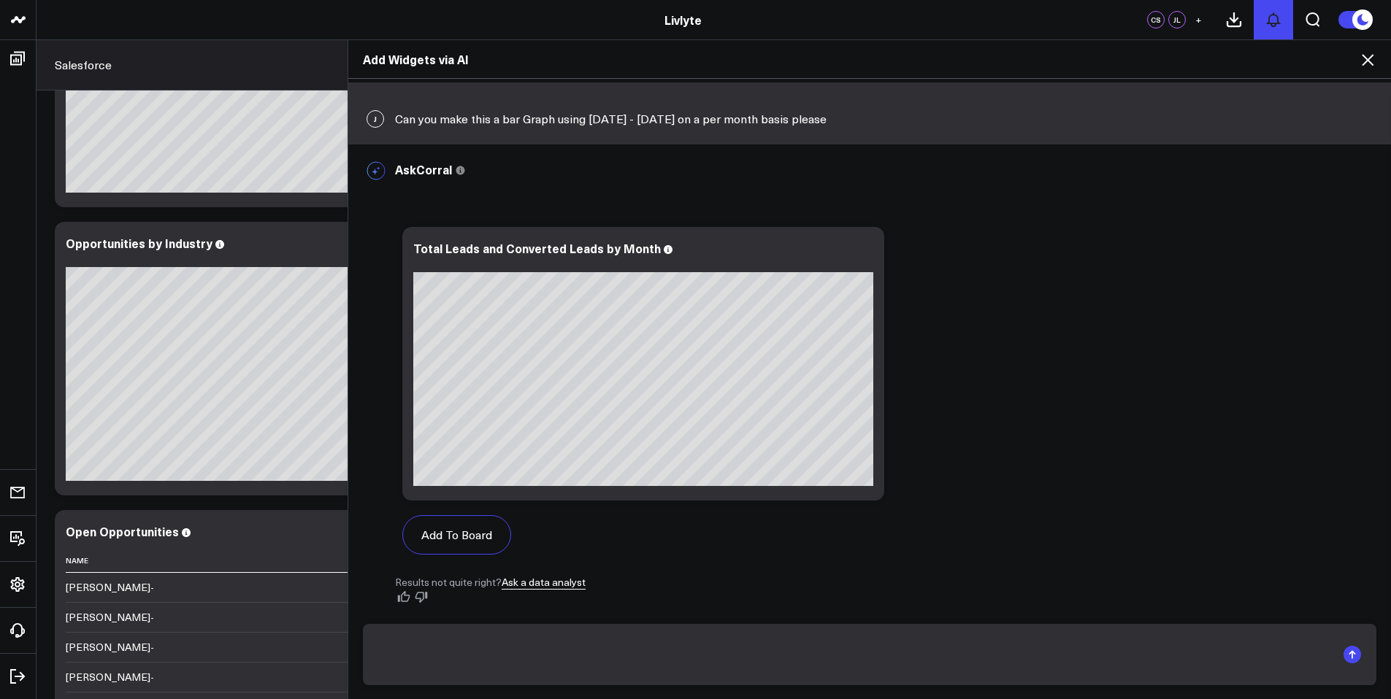
scroll to position [0, 0]
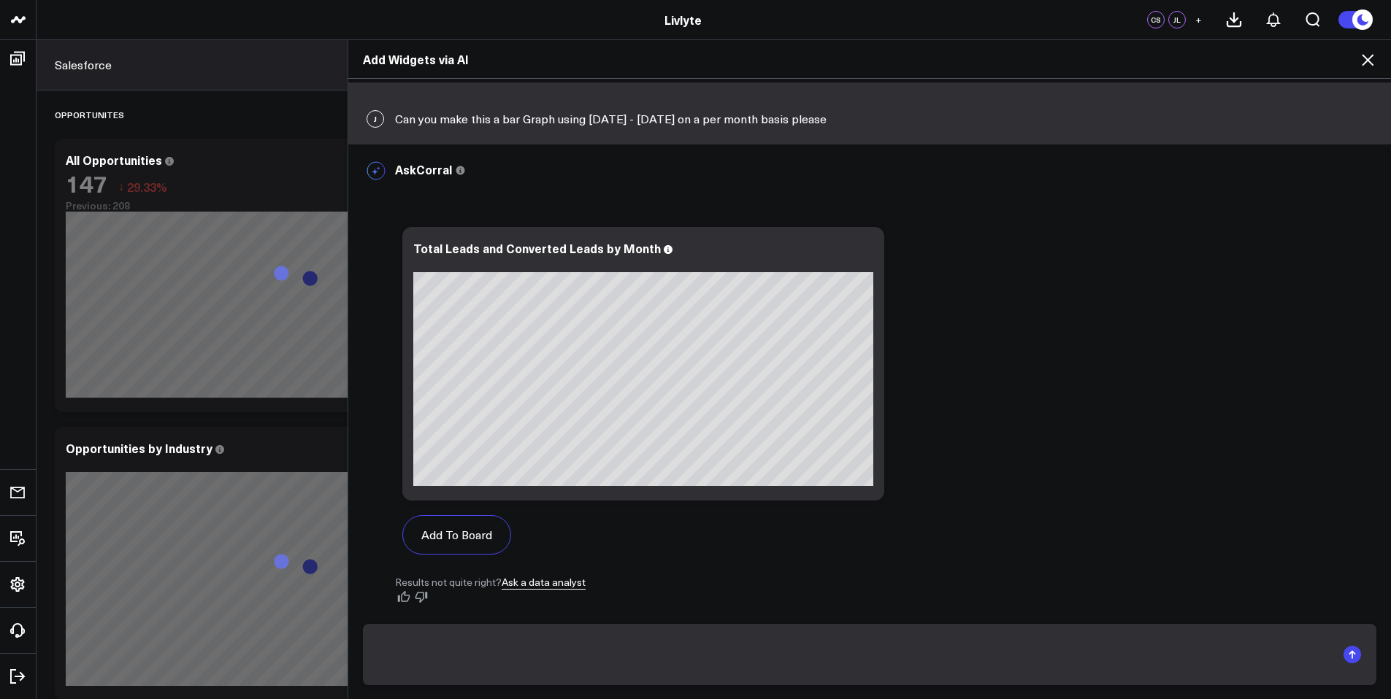
click at [1368, 51] on icon at bounding box center [1368, 60] width 18 height 18
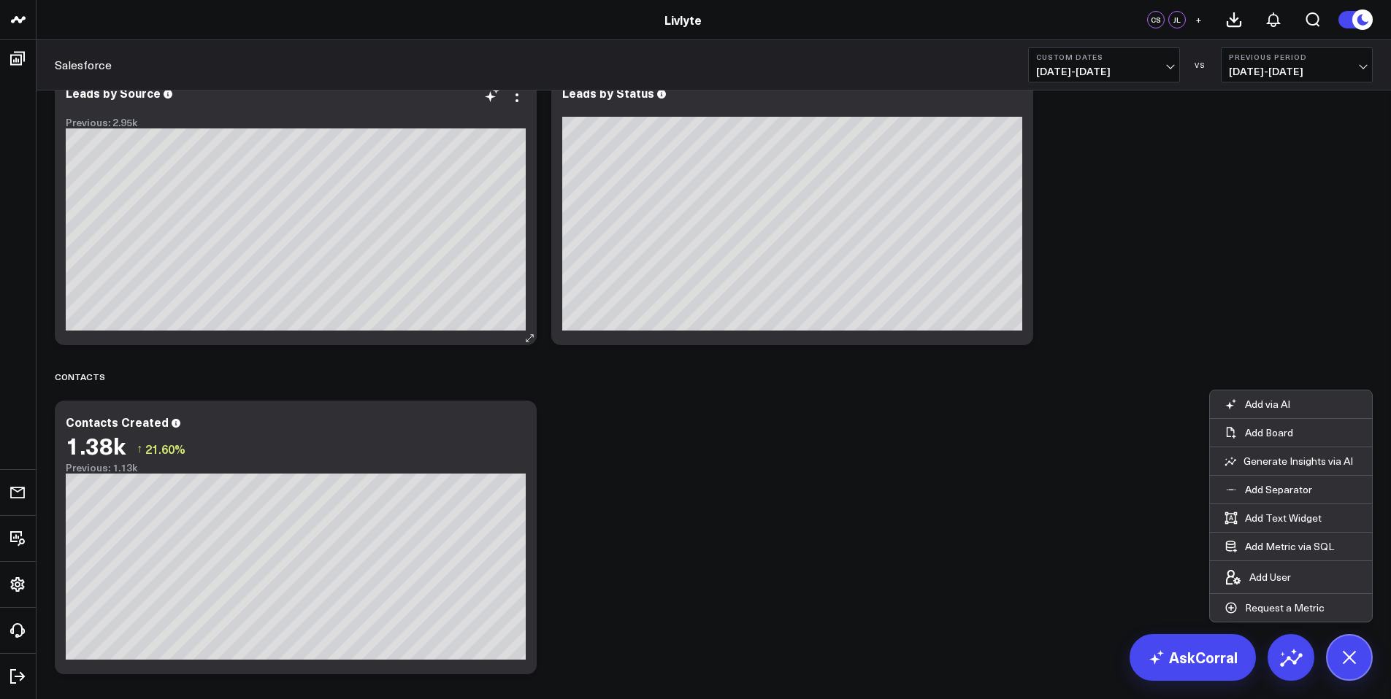
scroll to position [1540, 0]
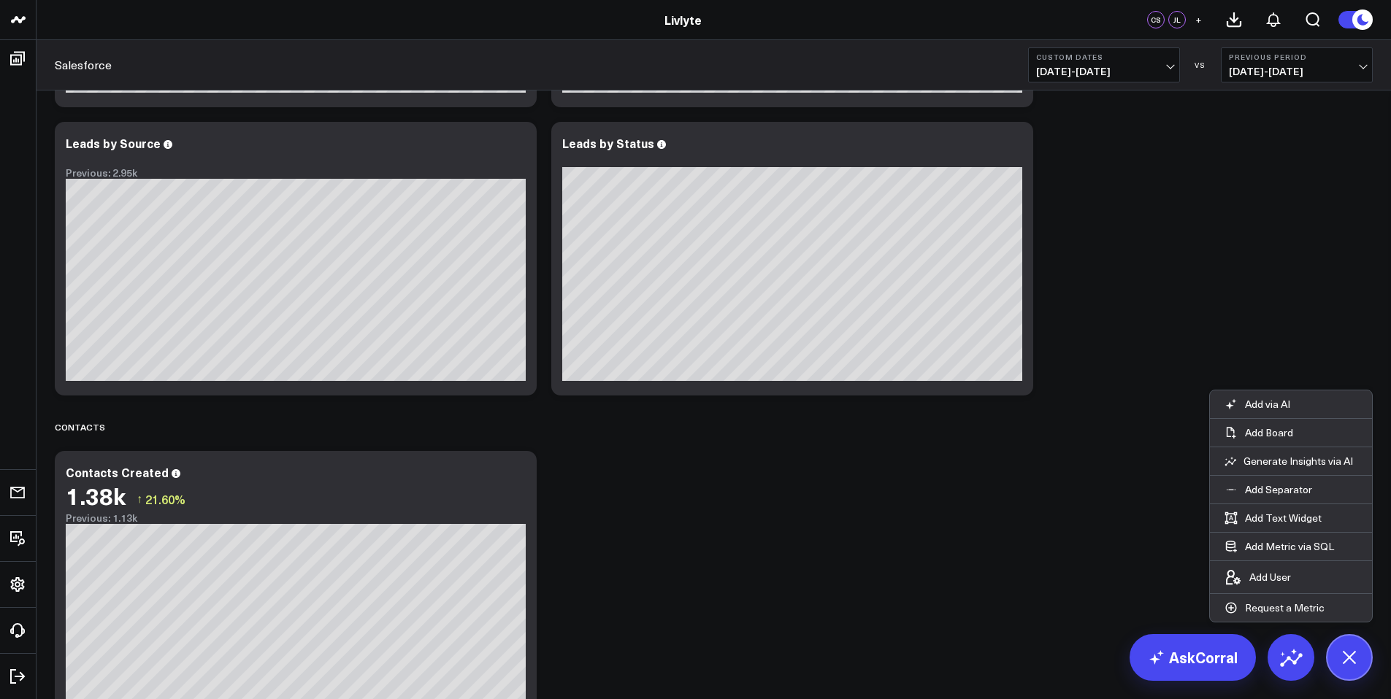
click at [1161, 66] on span "[DATE] - [DATE]" at bounding box center [1104, 72] width 136 height 12
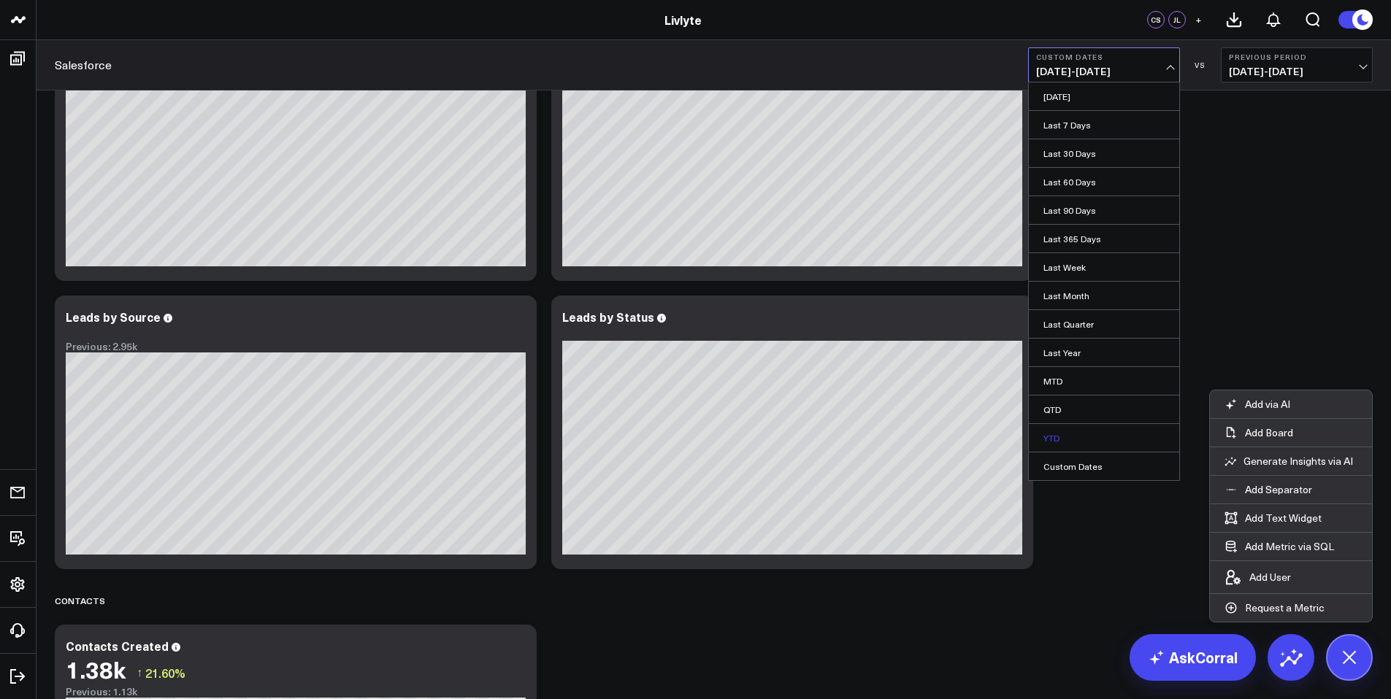
scroll to position [1361, 0]
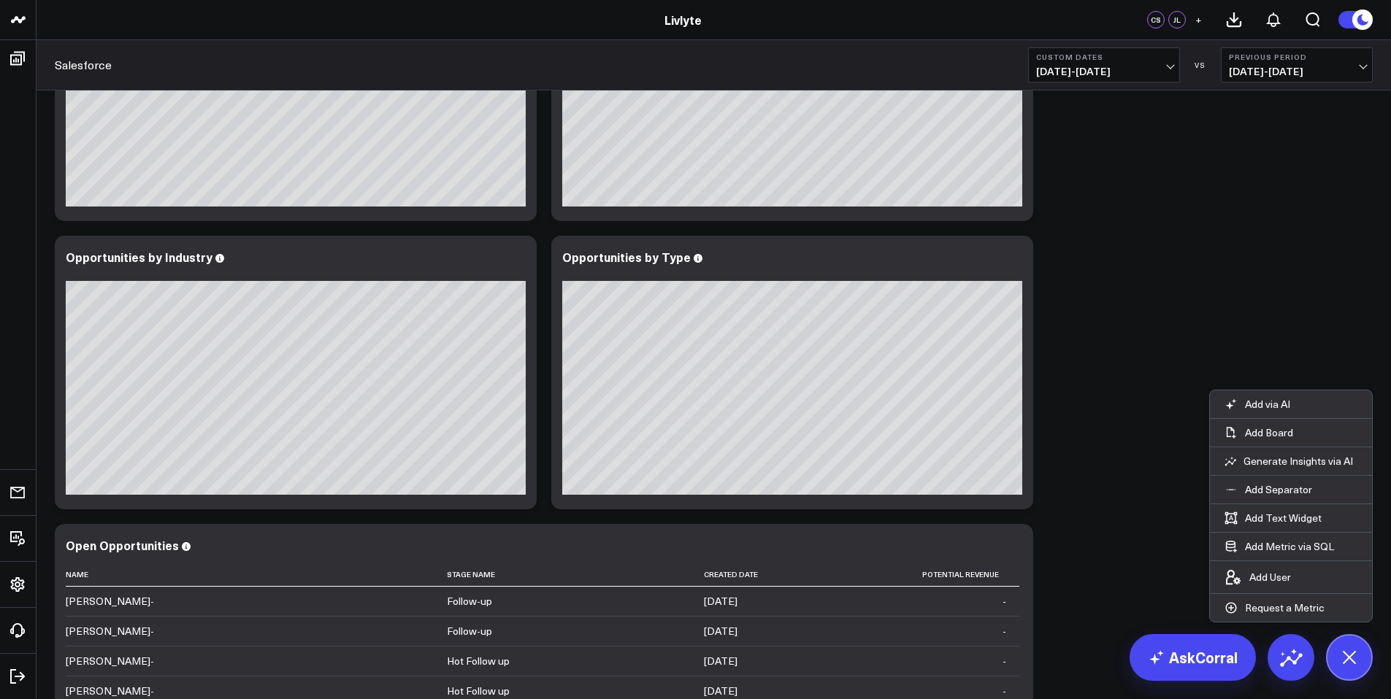
scroll to position [0, 0]
